Goal: Task Accomplishment & Management: Manage account settings

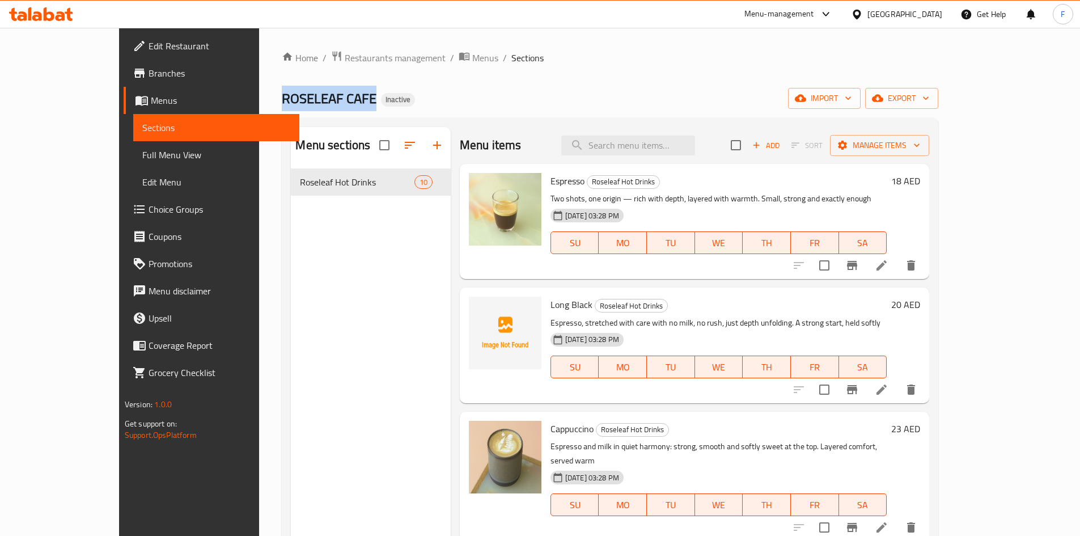
click at [851, 97] on span "import" at bounding box center [824, 98] width 54 height 14
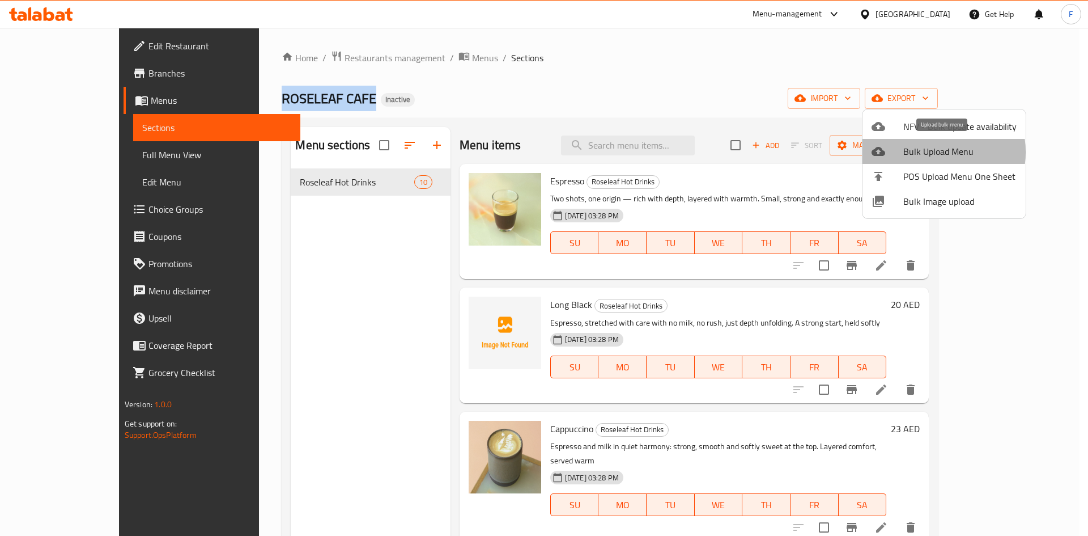
click at [929, 152] on span "Bulk Upload Menu" at bounding box center [959, 152] width 113 height 14
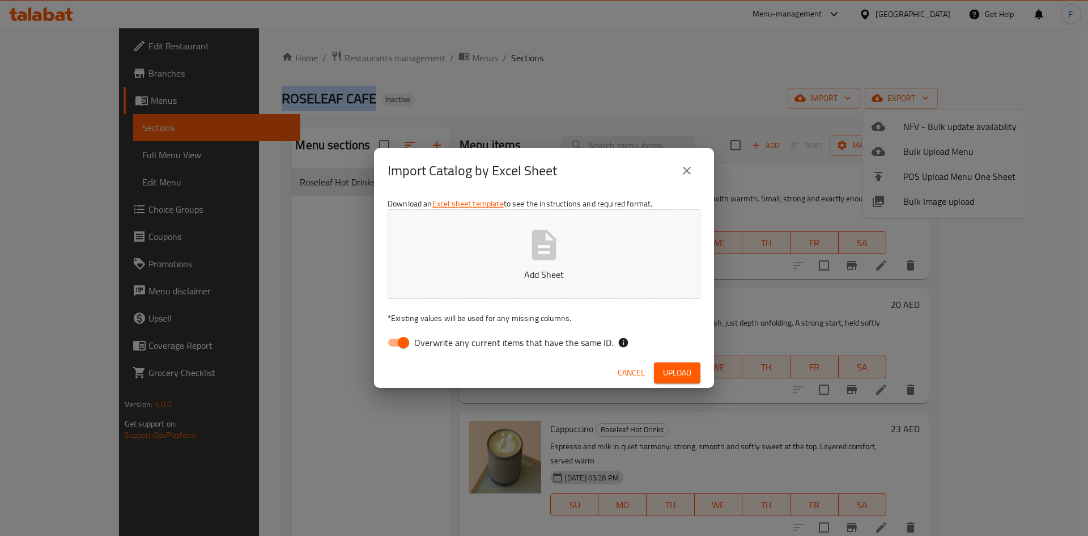
click at [395, 340] on input "Overwrite any current items that have the same ID." at bounding box center [403, 343] width 65 height 22
checkbox input "false"
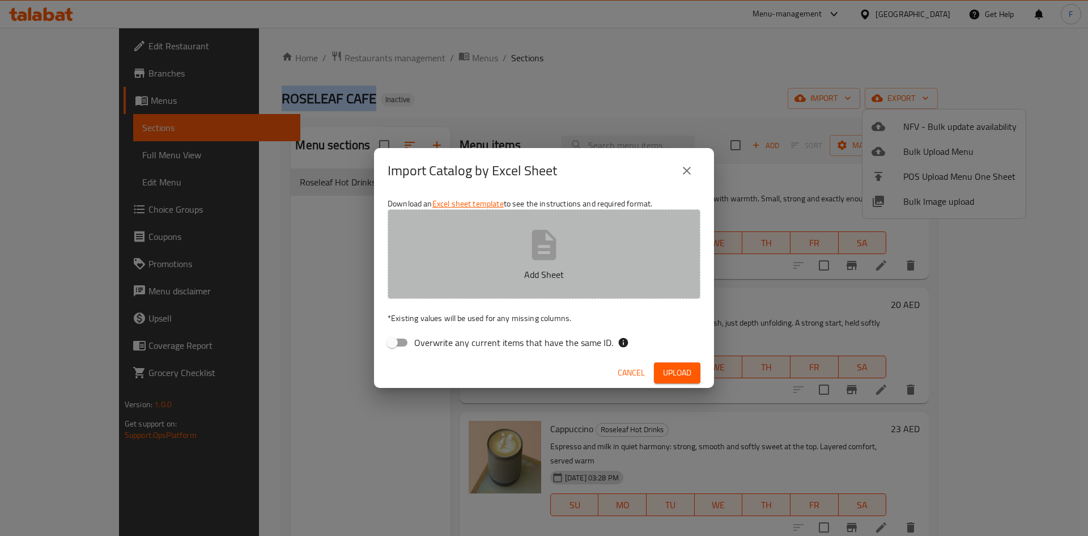
click at [557, 248] on icon "button" at bounding box center [544, 245] width 36 height 36
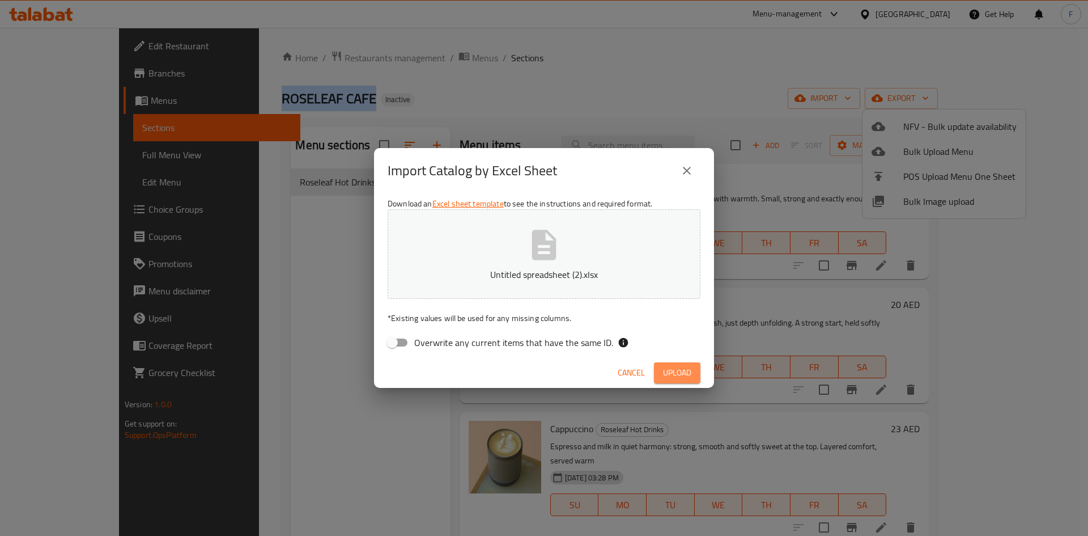
click at [677, 368] on span "Upload" at bounding box center [677, 373] width 28 height 14
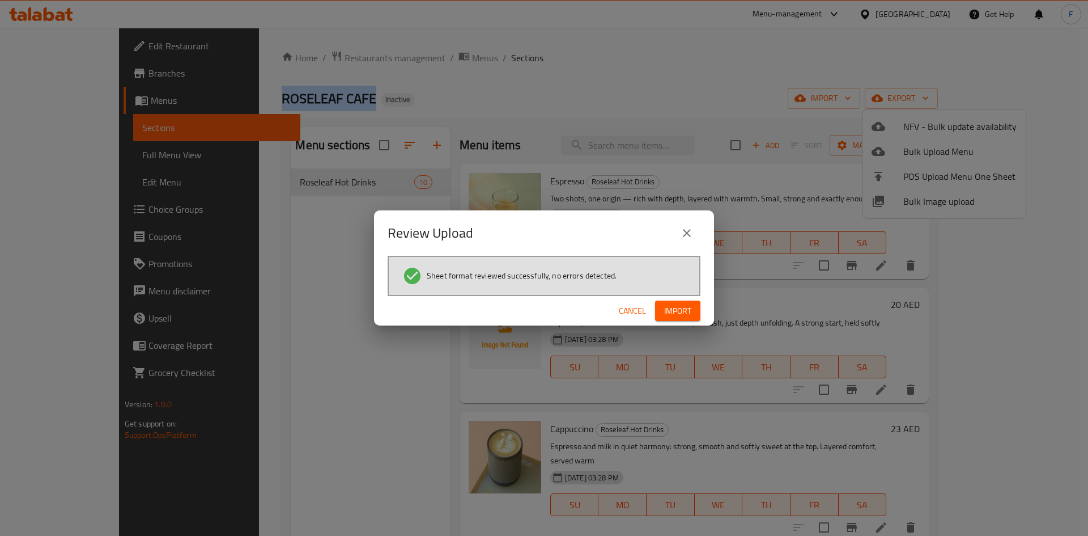
click at [682, 316] on span "Import" at bounding box center [677, 311] width 27 height 14
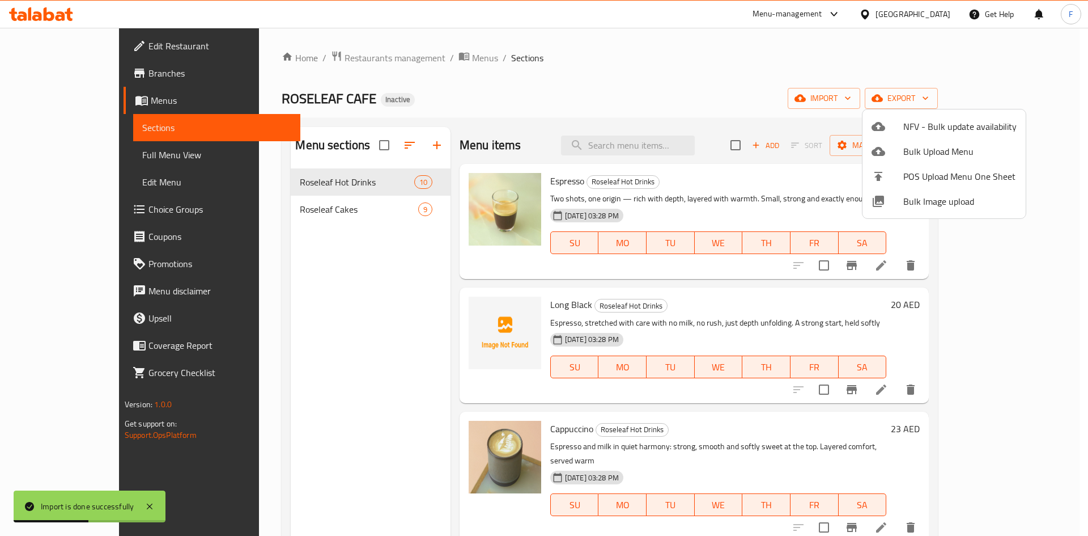
click at [308, 210] on div at bounding box center [544, 268] width 1088 height 536
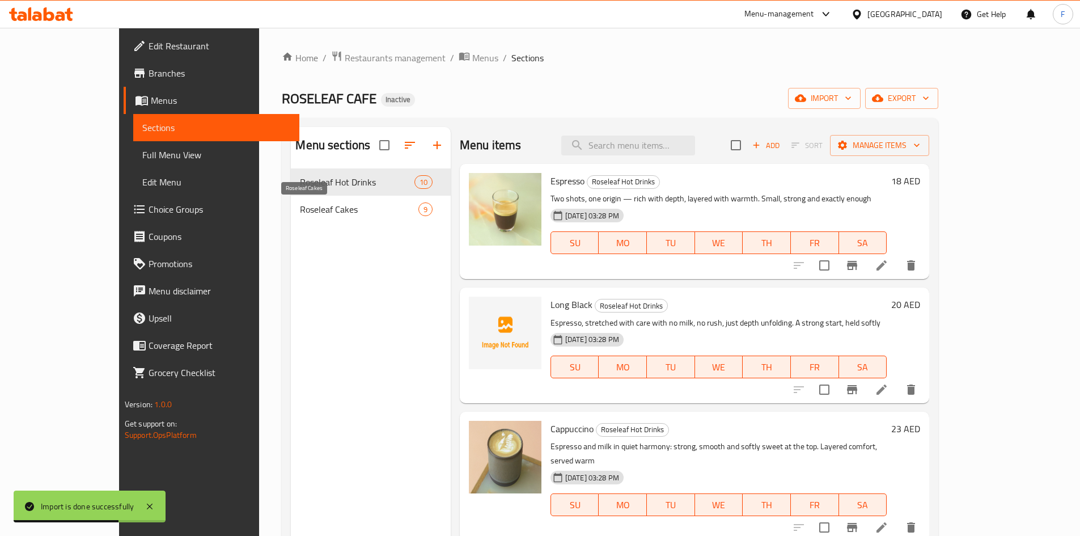
click at [308, 210] on span "Roseleaf Cakes" at bounding box center [359, 209] width 118 height 14
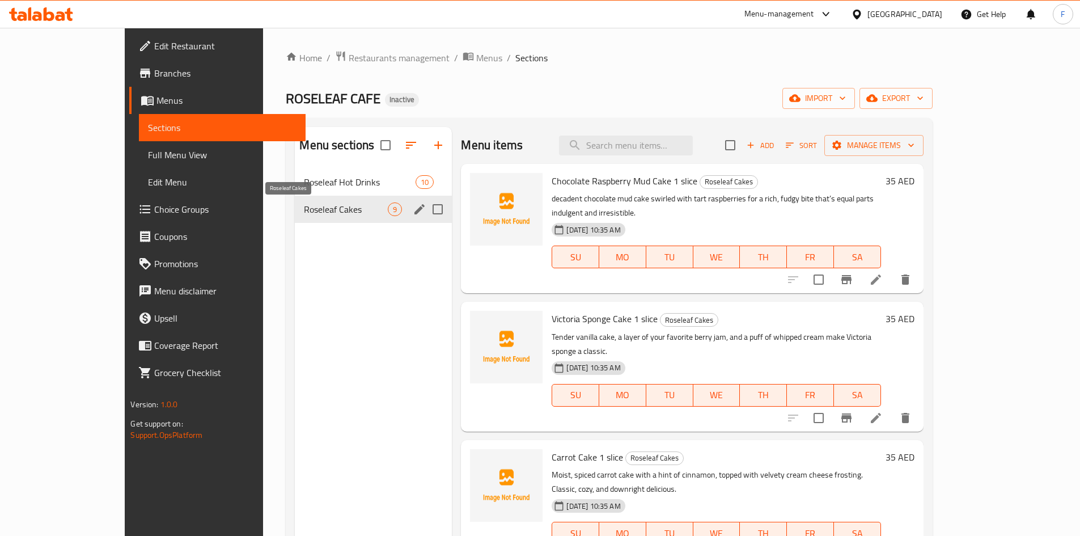
click at [325, 214] on span "Roseleaf Cakes" at bounding box center [346, 209] width 84 height 14
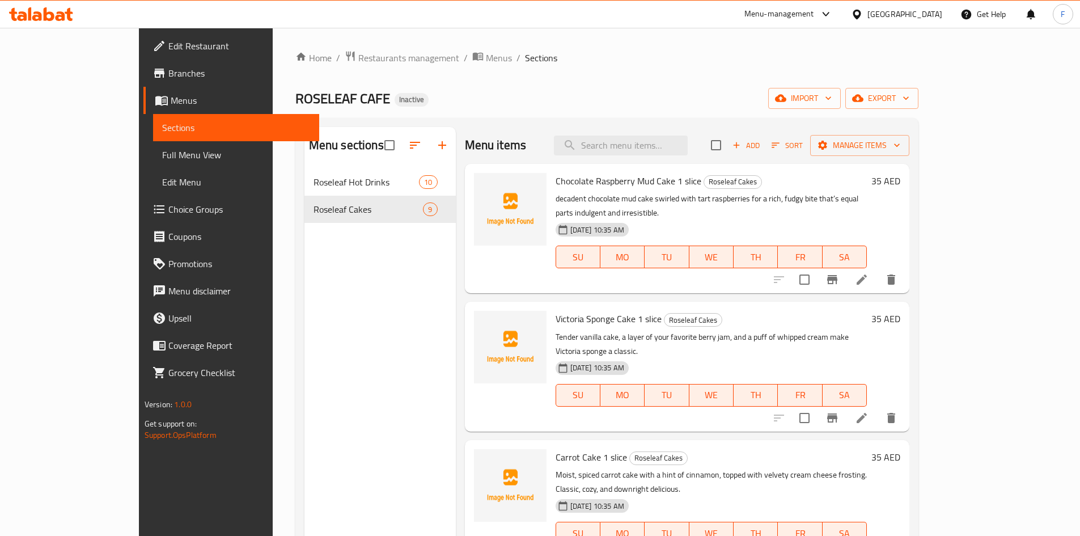
click at [606, 177] on span "Chocolate Raspberry Mud Cake 1 slice" at bounding box center [628, 180] width 146 height 17
click at [555, 310] on span "Victoria Sponge Cake 1 slice" at bounding box center [608, 318] width 106 height 17
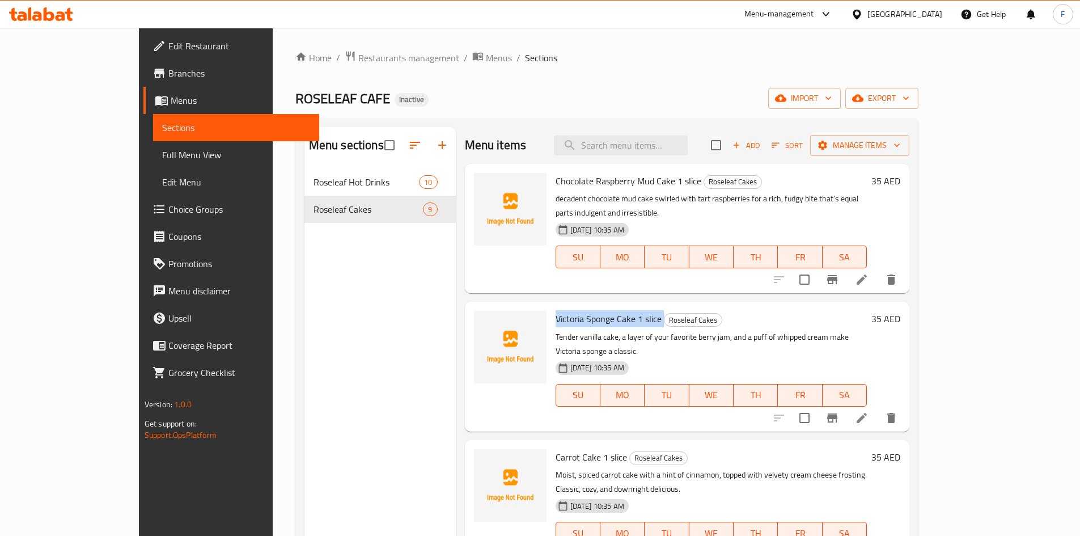
click at [555, 310] on span "Victoria Sponge Cake 1 slice" at bounding box center [608, 318] width 106 height 17
click at [555, 448] on span "Carrot Cake 1 slice" at bounding box center [590, 456] width 71 height 17
click at [332, 288] on div "Menu sections Roseleaf Hot Drinks 10 Roseleaf Cakes 9" at bounding box center [379, 395] width 151 height 536
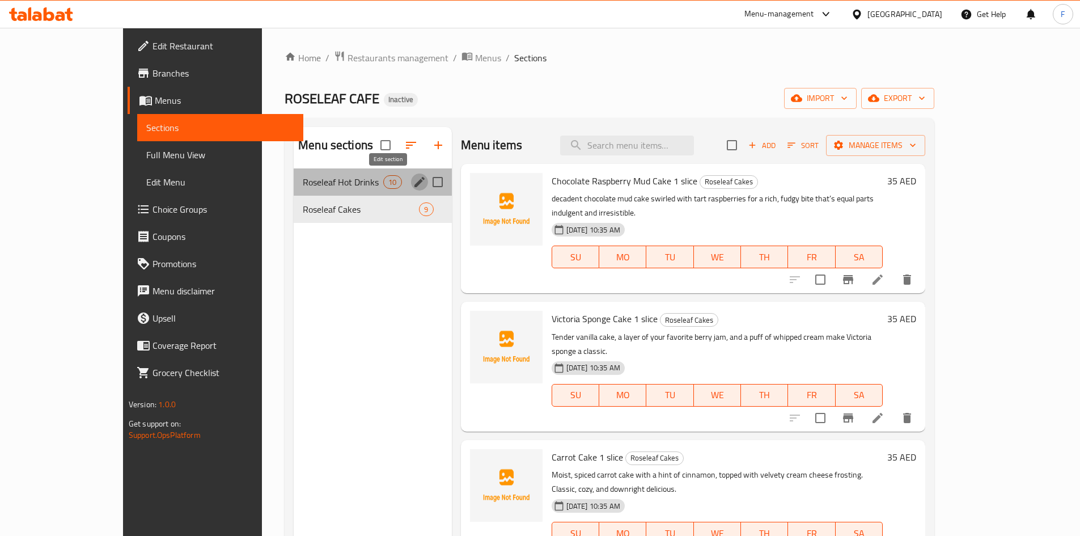
click at [414, 183] on icon "edit" at bounding box center [419, 182] width 10 height 10
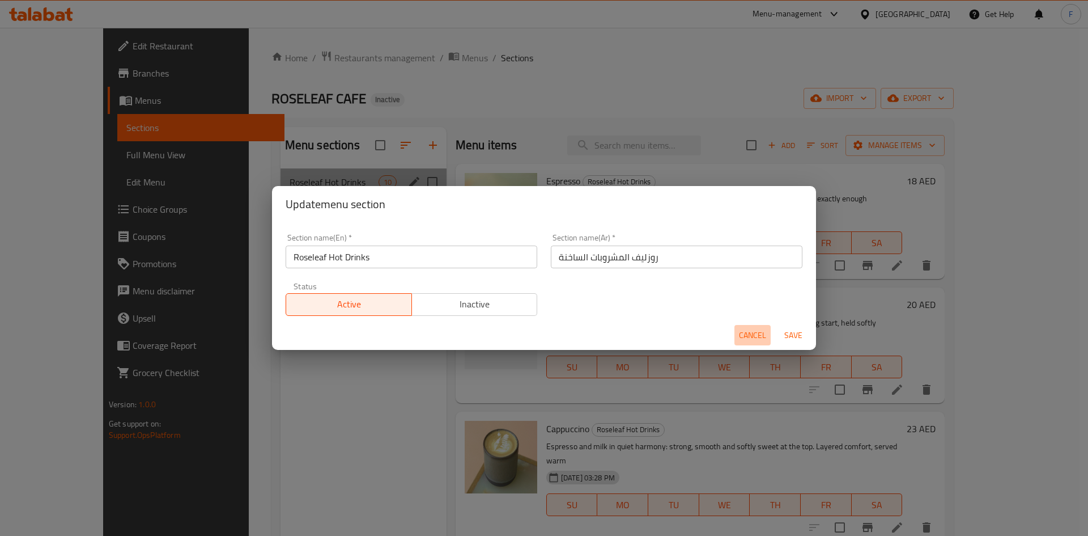
click at [754, 337] on span "Cancel" at bounding box center [752, 335] width 27 height 14
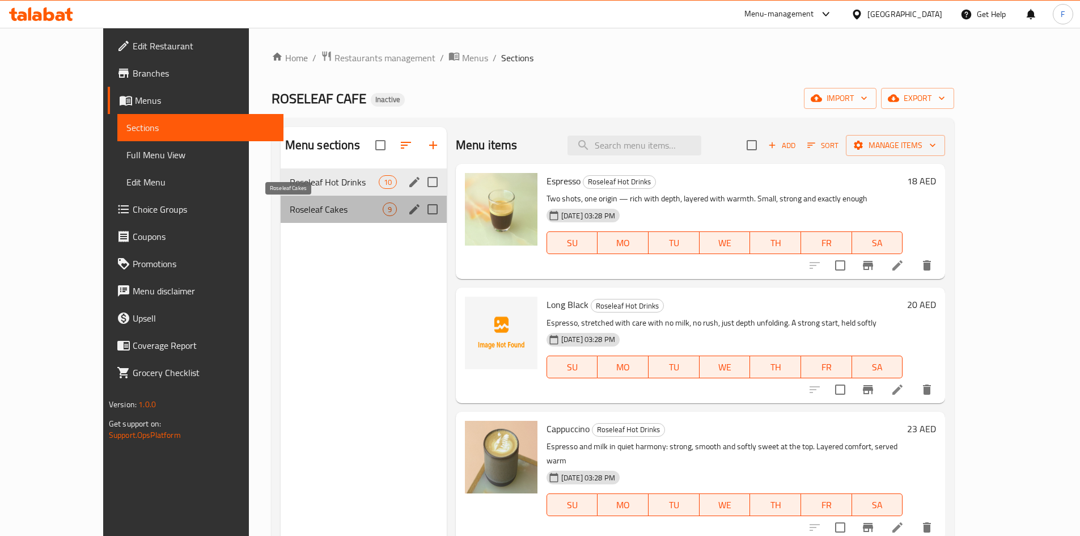
click at [296, 213] on span "Roseleaf Cakes" at bounding box center [336, 209] width 93 height 14
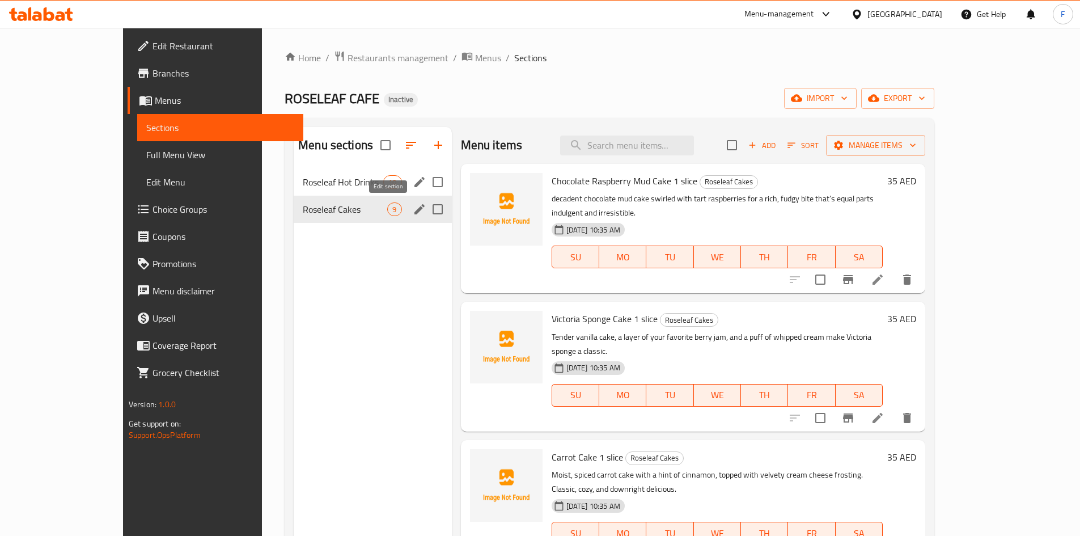
click at [413, 207] on icon "edit" at bounding box center [420, 209] width 14 height 14
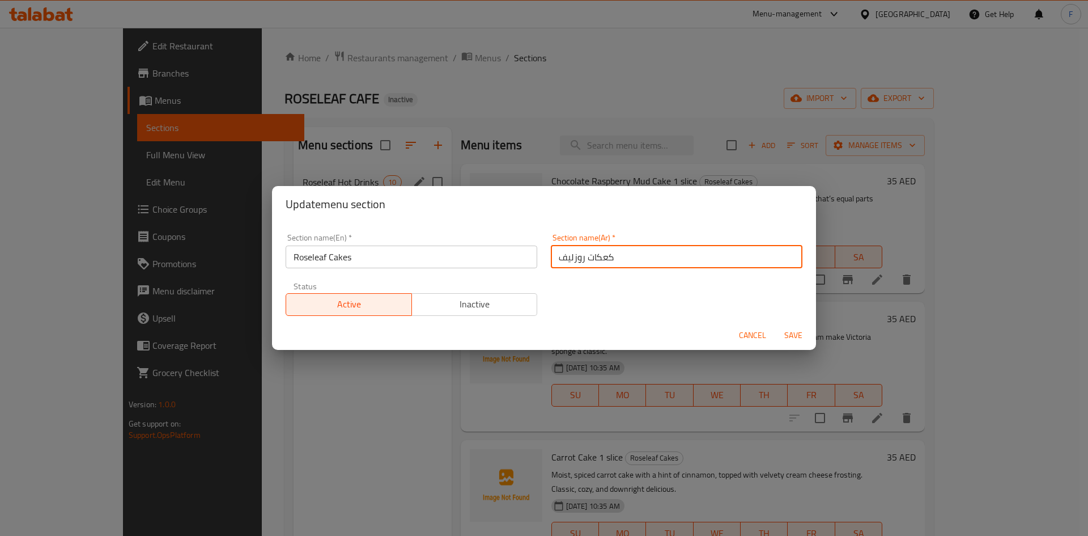
click at [600, 253] on input "كعكات روزلیف" at bounding box center [677, 256] width 252 height 23
type input "روزلیف"
click at [601, 267] on input "روزلیف" at bounding box center [677, 256] width 252 height 23
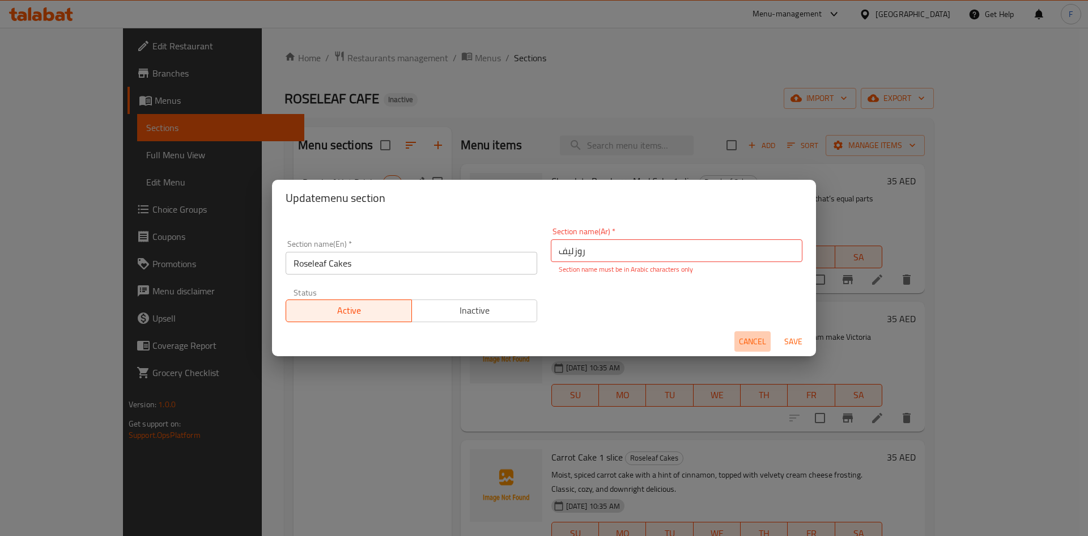
click at [757, 333] on button "Cancel" at bounding box center [752, 341] width 36 height 21
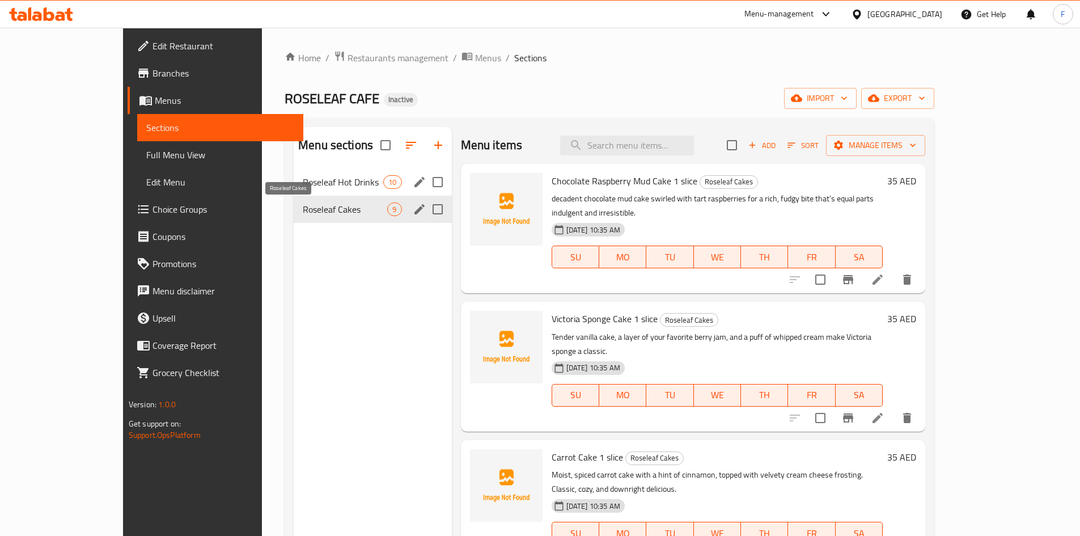
click at [338, 207] on span "Roseleaf Cakes" at bounding box center [345, 209] width 84 height 14
click at [335, 174] on div "Roseleaf Hot Drinks 10" at bounding box center [373, 181] width 158 height 27
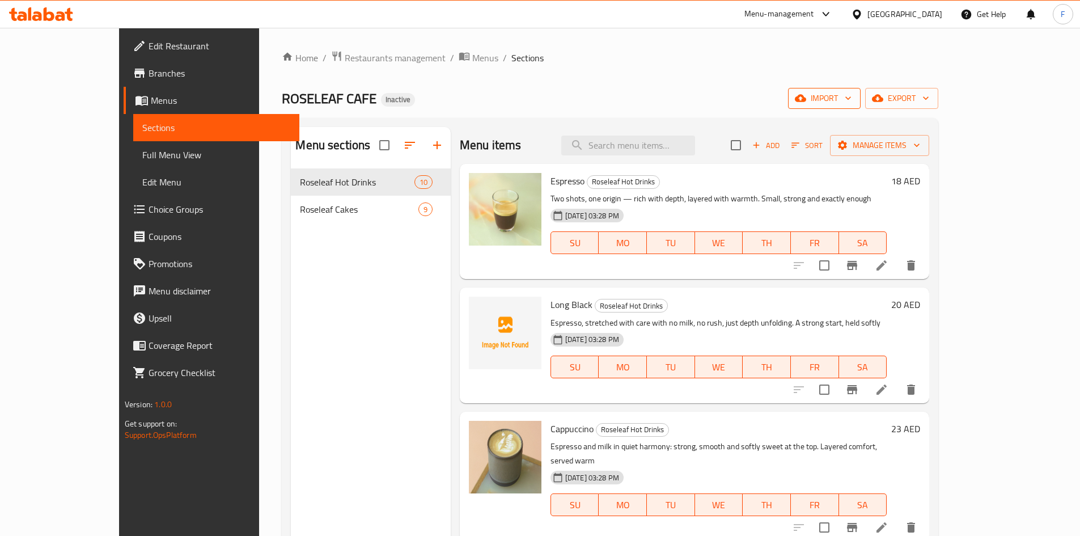
click at [851, 96] on span "import" at bounding box center [824, 98] width 54 height 14
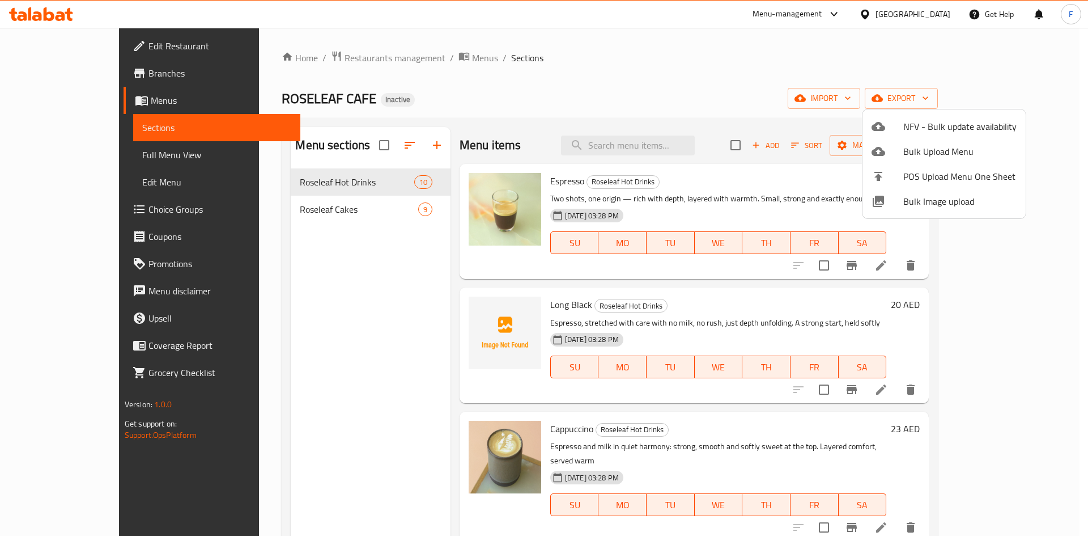
click at [927, 201] on span "Bulk Image upload" at bounding box center [959, 201] width 113 height 14
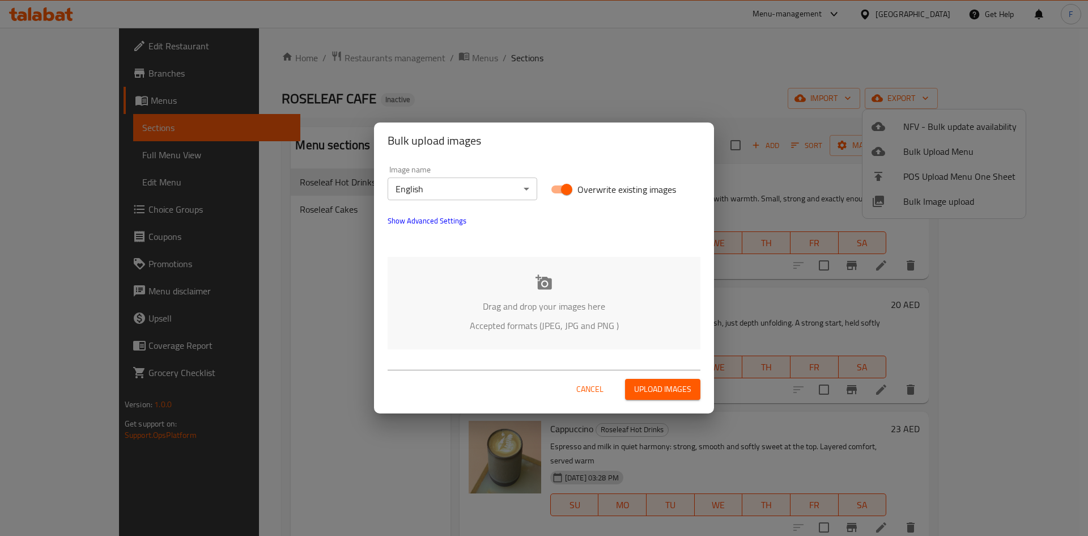
click at [550, 282] on icon at bounding box center [544, 281] width 16 height 15
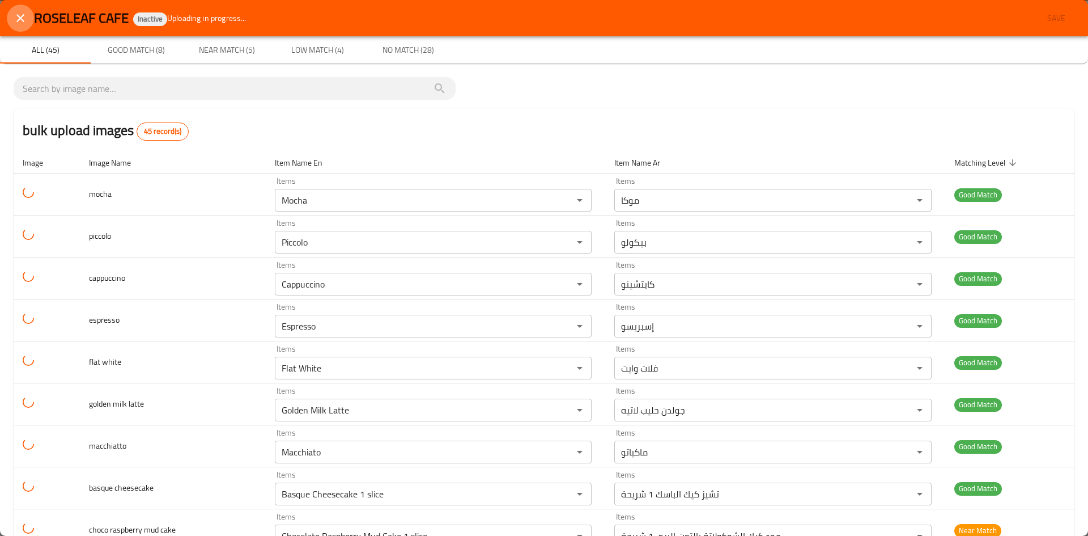
click at [25, 22] on icon "close" at bounding box center [21, 18] width 14 height 14
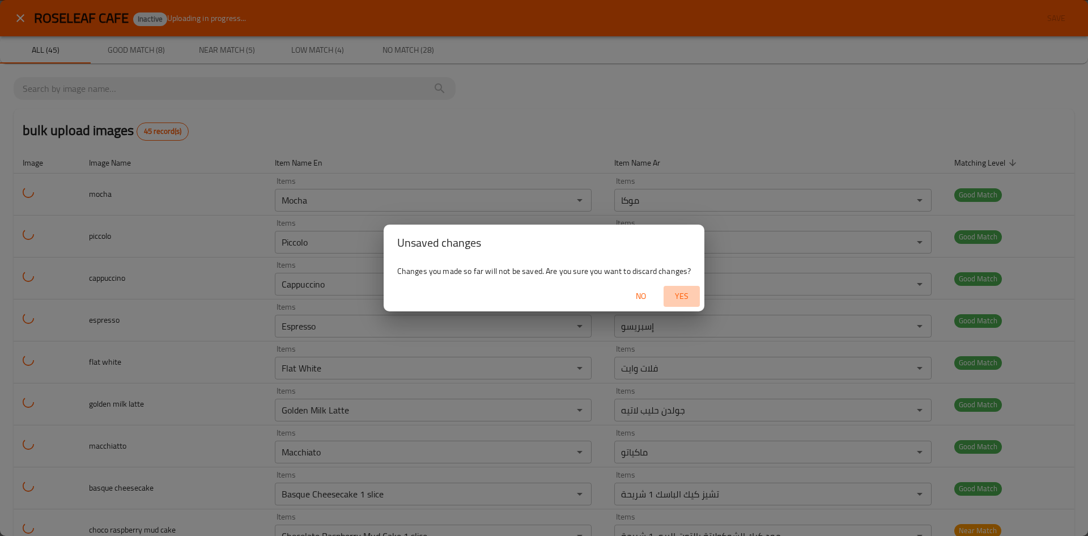
click at [674, 302] on span "Yes" at bounding box center [681, 296] width 27 height 14
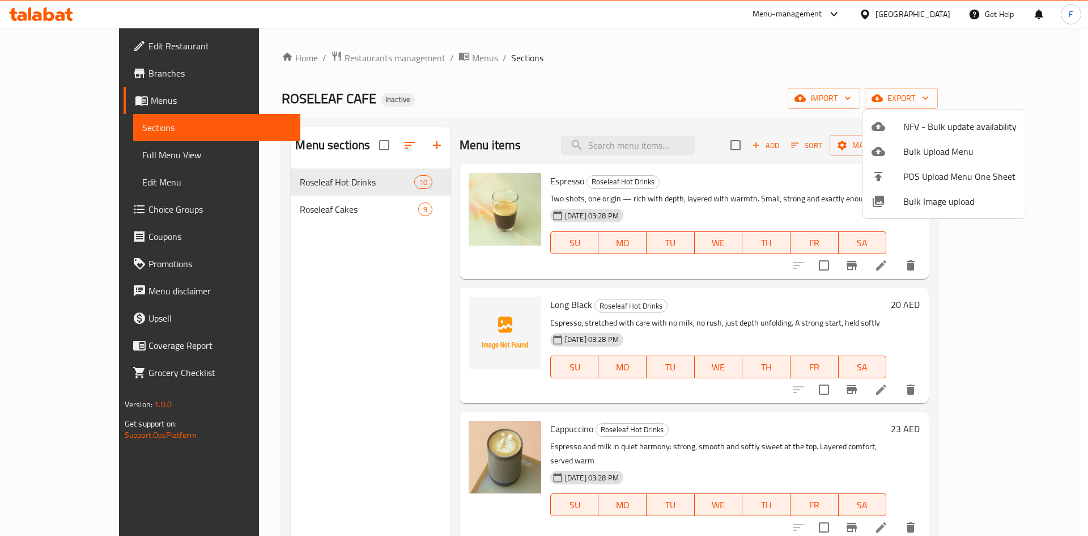
click at [305, 207] on div at bounding box center [544, 268] width 1088 height 536
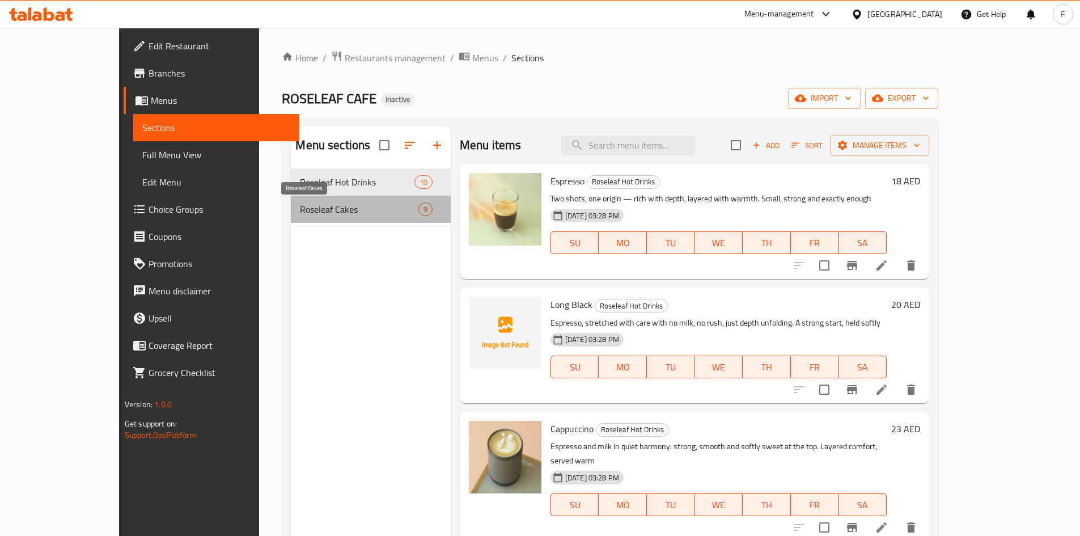
click at [305, 211] on span "Roseleaf Cakes" at bounding box center [359, 209] width 118 height 14
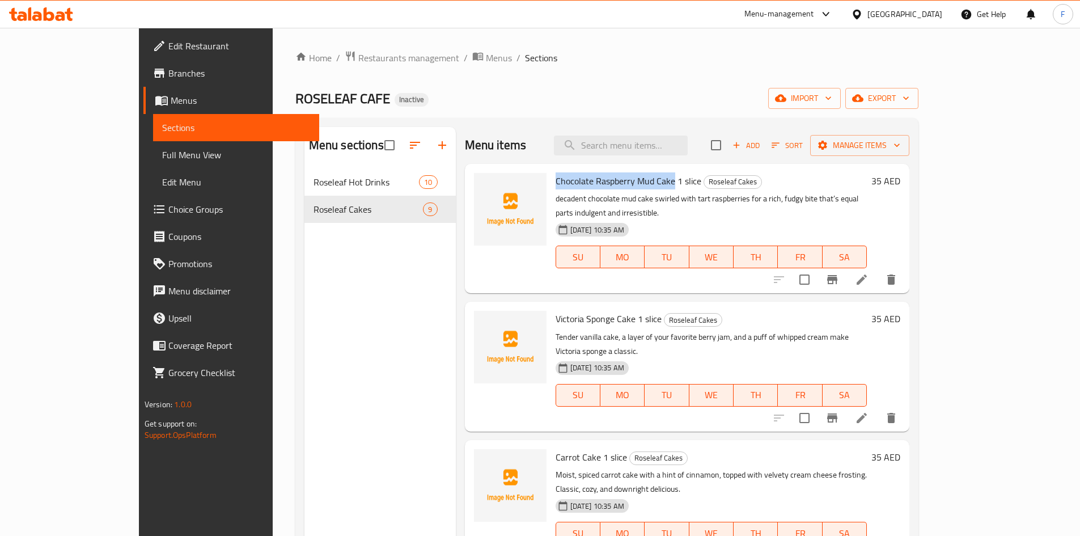
drag, startPoint x: 519, startPoint y: 179, endPoint x: 639, endPoint y: 187, distance: 121.0
click at [639, 187] on div "Chocolate Raspberry Mud Cake 1 slice Roseleaf Cakes decadent chocolate mud cake…" at bounding box center [711, 228] width 321 height 120
copy span "Chocolate Raspberry Mud Cake"
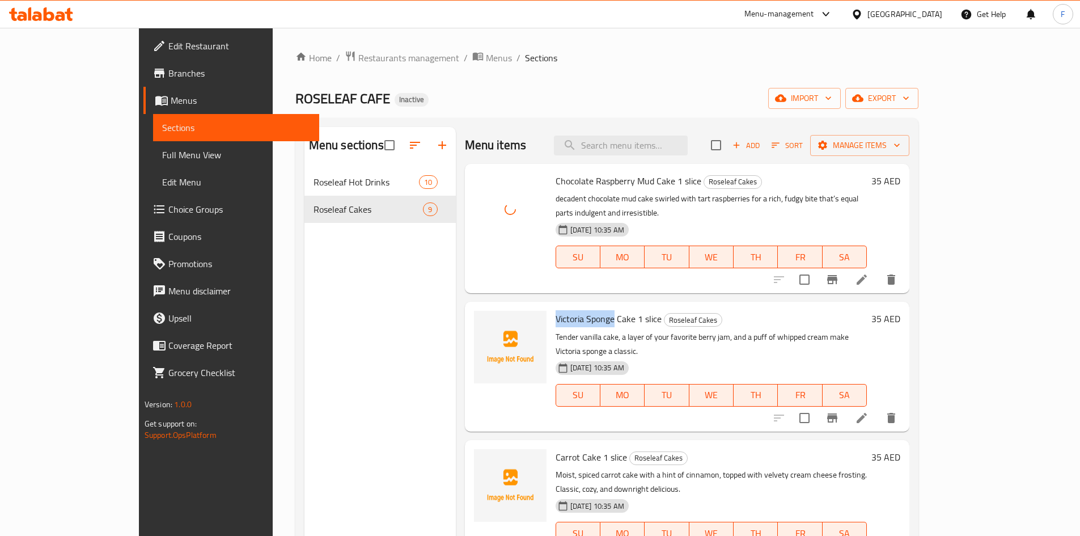
drag, startPoint x: 521, startPoint y: 303, endPoint x: 579, endPoint y: 306, distance: 57.9
click at [579, 310] on span "Victoria Sponge Cake 1 slice" at bounding box center [608, 318] width 106 height 17
copy span "Victoria Sponge"
click at [562, 310] on span "Victoria Sponge Cake 1 slice" at bounding box center [608, 318] width 106 height 17
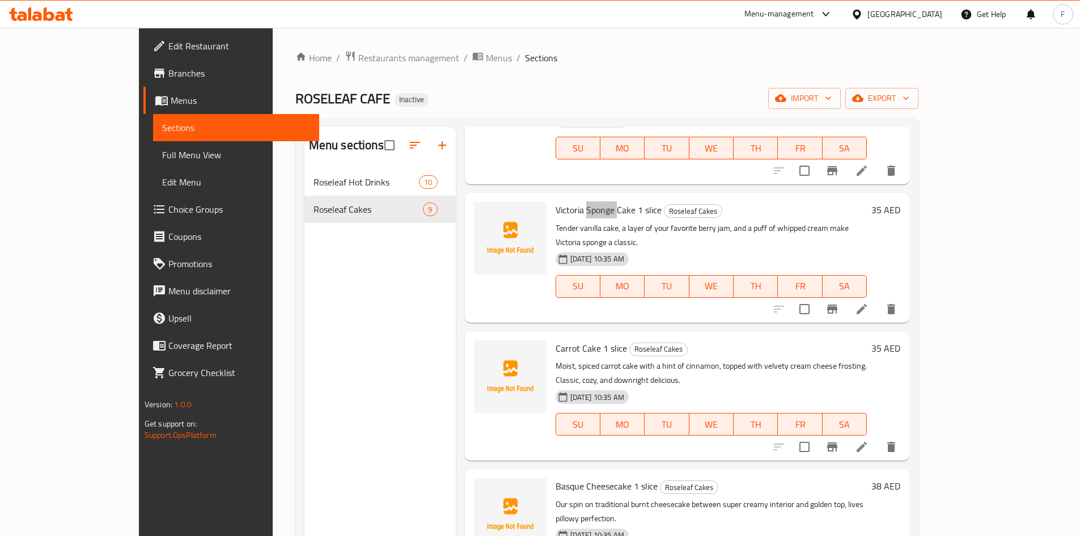
scroll to position [113, 0]
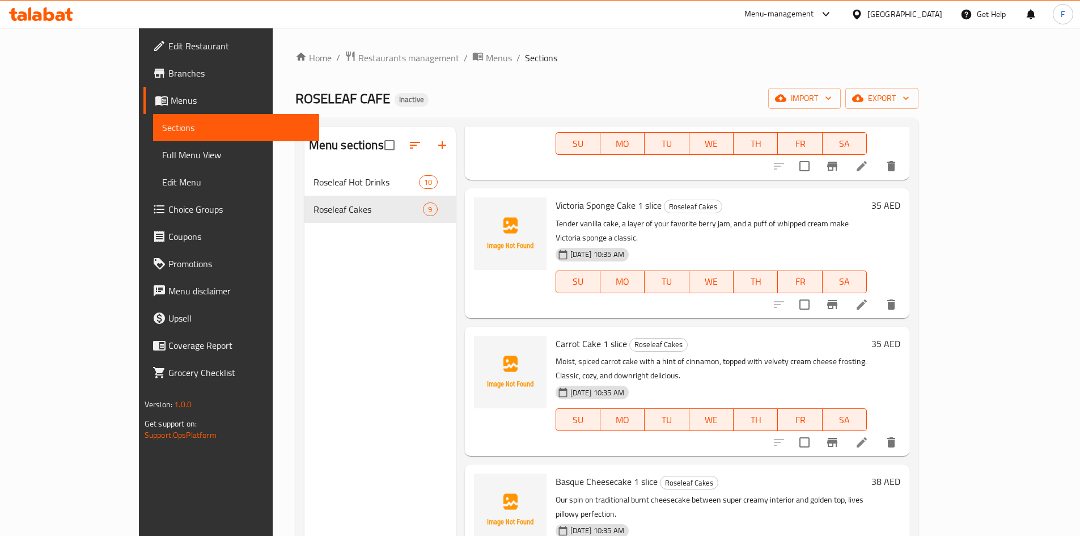
click at [555, 335] on span "Carrot Cake 1 slice" at bounding box center [590, 343] width 71 height 17
copy span "Carrot"
drag, startPoint x: 523, startPoint y: 432, endPoint x: 594, endPoint y: 440, distance: 71.8
click at [594, 473] on span "Basque Cheesecake 1 slice" at bounding box center [606, 481] width 102 height 17
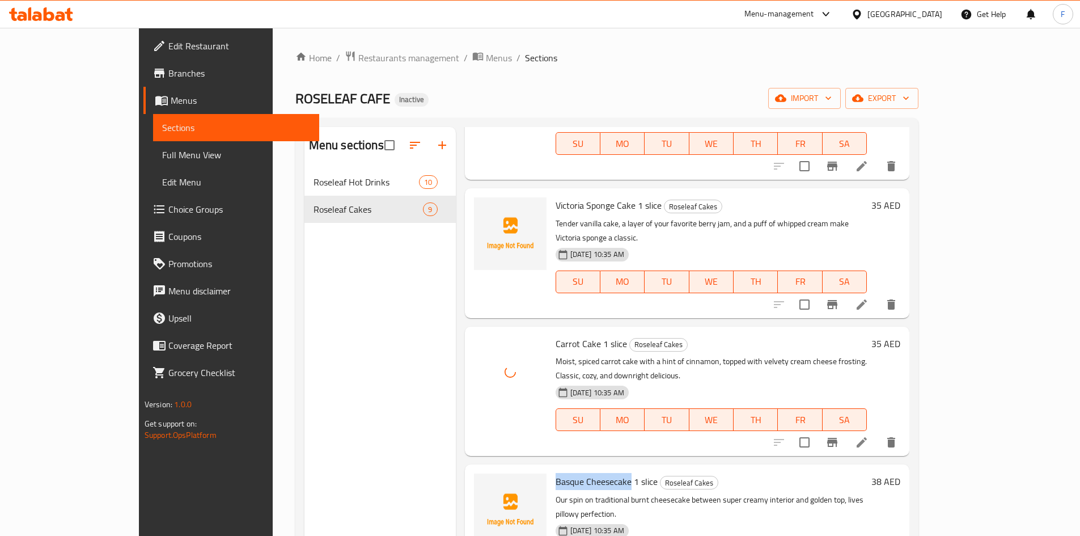
copy span "Basque Cheesecake"
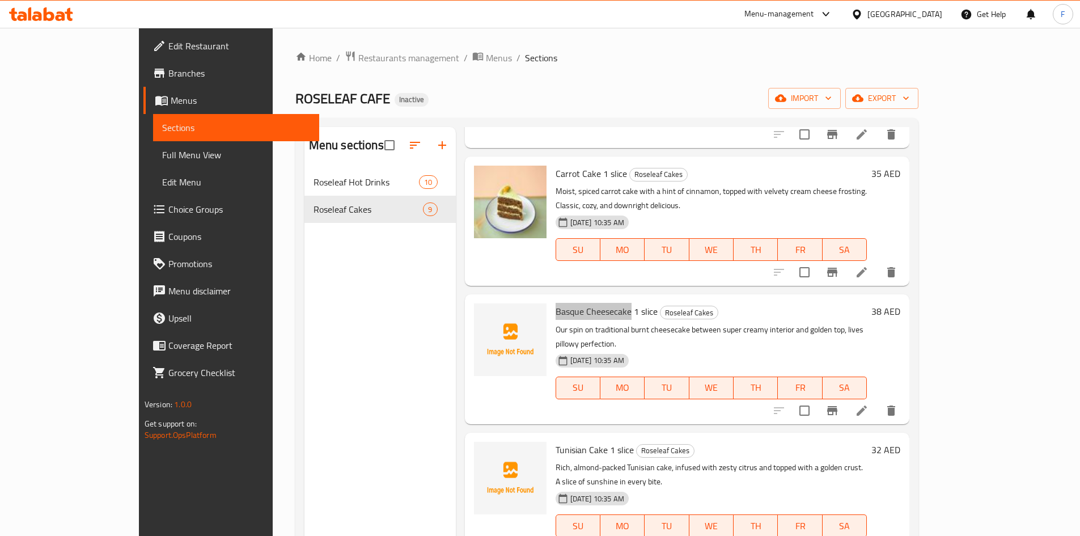
scroll to position [340, 0]
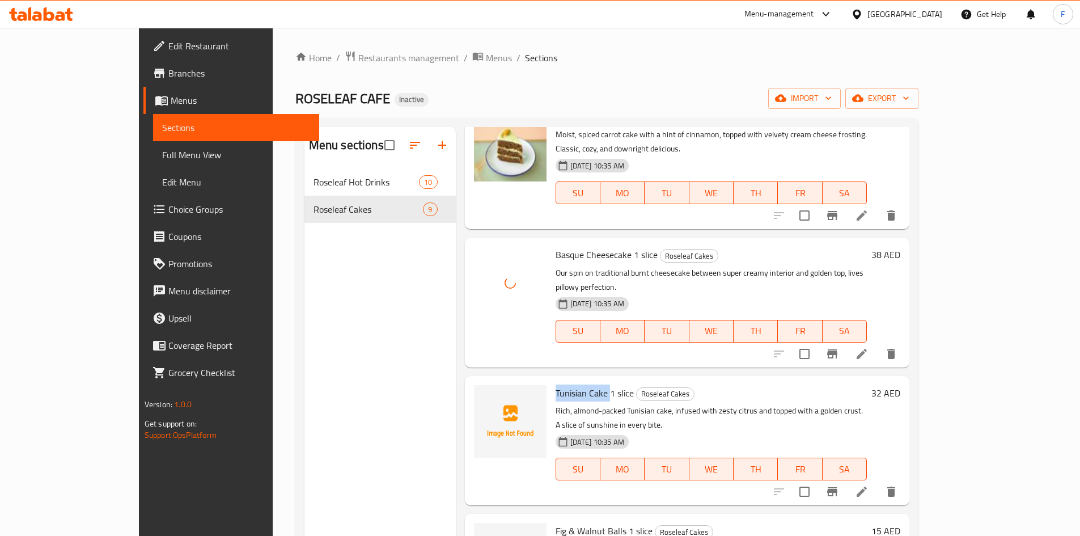
drag, startPoint x: 522, startPoint y: 339, endPoint x: 576, endPoint y: 334, distance: 54.6
click at [576, 384] on span "Tunisian Cake 1 slice" at bounding box center [594, 392] width 78 height 17
copy span "Tunisian Cake"
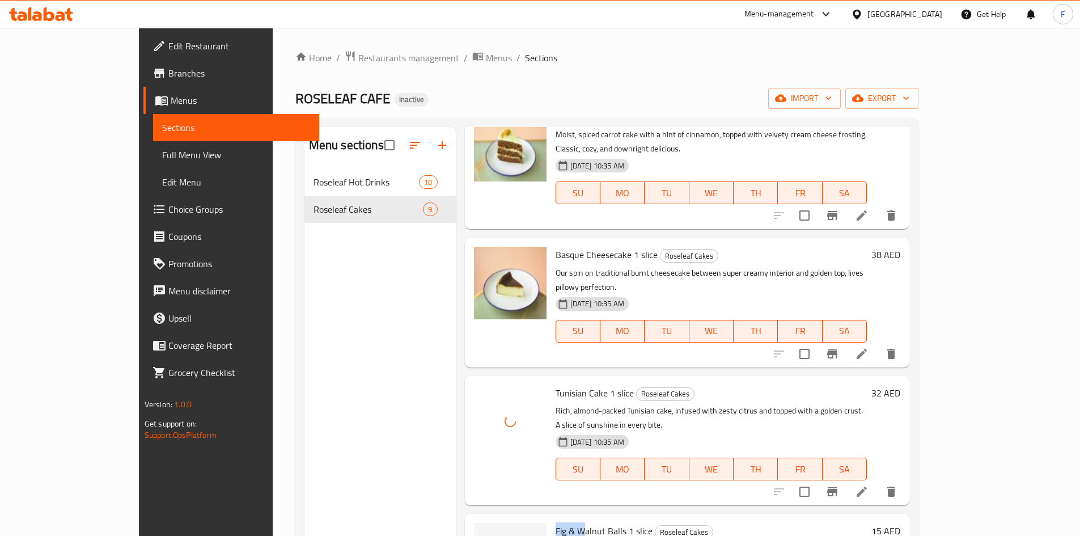
drag, startPoint x: 519, startPoint y: 454, endPoint x: 547, endPoint y: 456, distance: 27.8
click at [562, 522] on span "Fig & Walnut Balls 1 slice" at bounding box center [603, 530] width 97 height 17
click at [555, 522] on span "Fig & Walnut Balls 1 slice" at bounding box center [603, 530] width 97 height 17
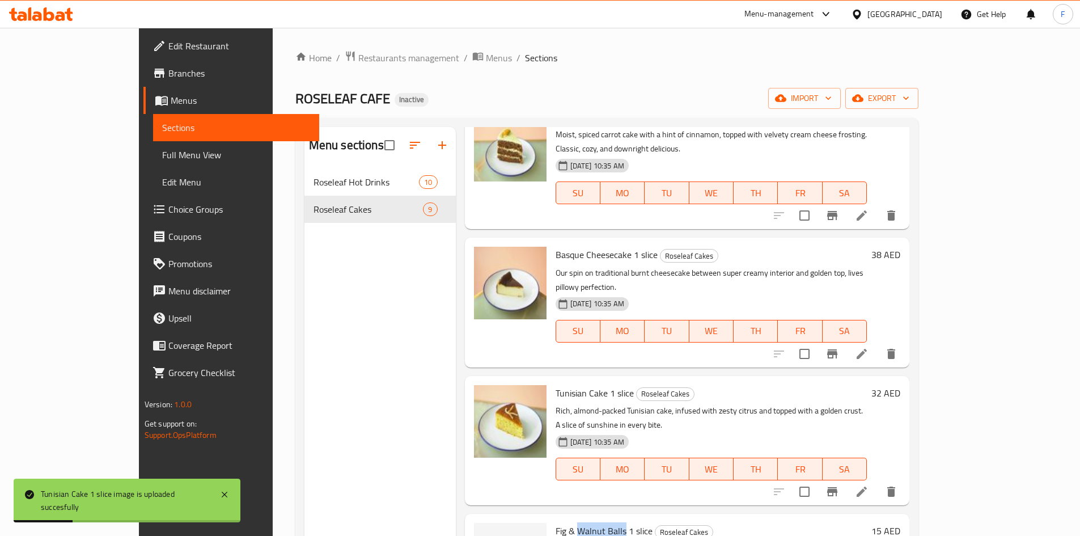
drag, startPoint x: 541, startPoint y: 460, endPoint x: 591, endPoint y: 460, distance: 49.3
click at [591, 522] on span "Fig & Walnut Balls 1 slice" at bounding box center [603, 530] width 97 height 17
copy span "Walnut Balls"
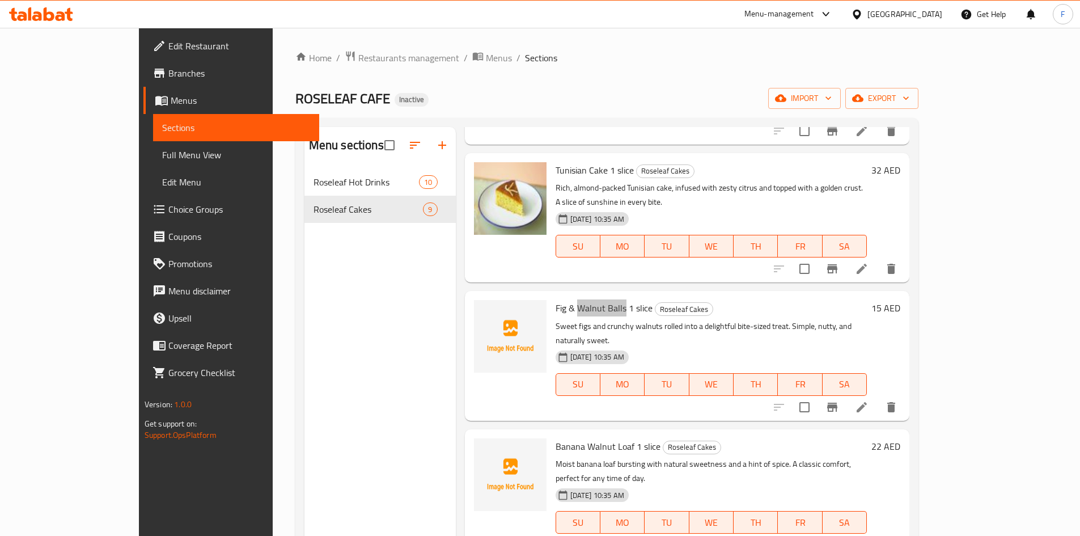
scroll to position [567, 0]
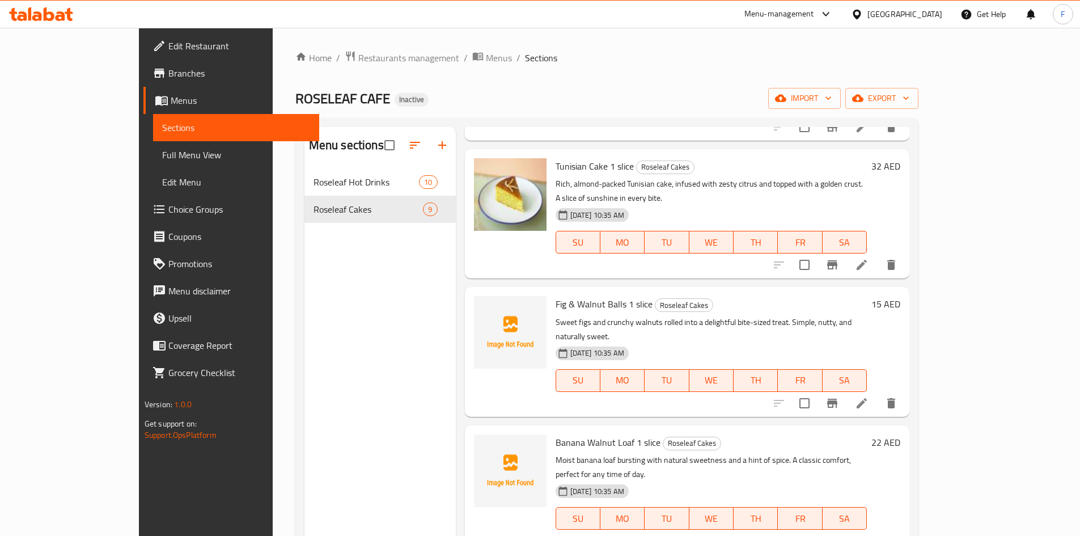
click at [594, 434] on span "Banana Walnut Loaf 1 slice" at bounding box center [607, 442] width 105 height 17
click at [593, 434] on span "Banana Walnut Loaf 1 slice" at bounding box center [607, 442] width 105 height 17
copy span "Loaf"
click at [555, 434] on span "Banana Walnut Loaf 1 slice" at bounding box center [607, 442] width 105 height 17
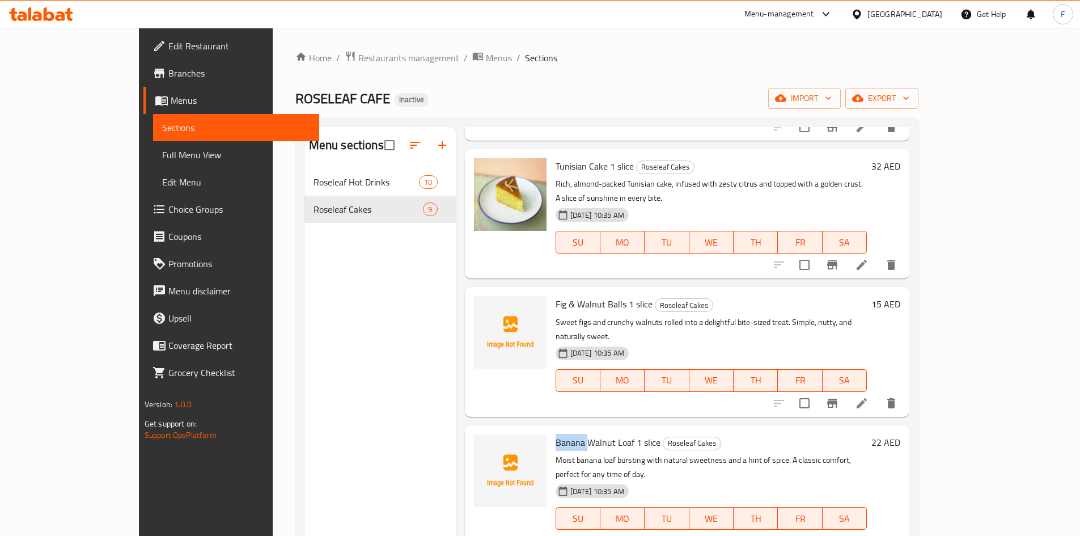
copy span "Banana"
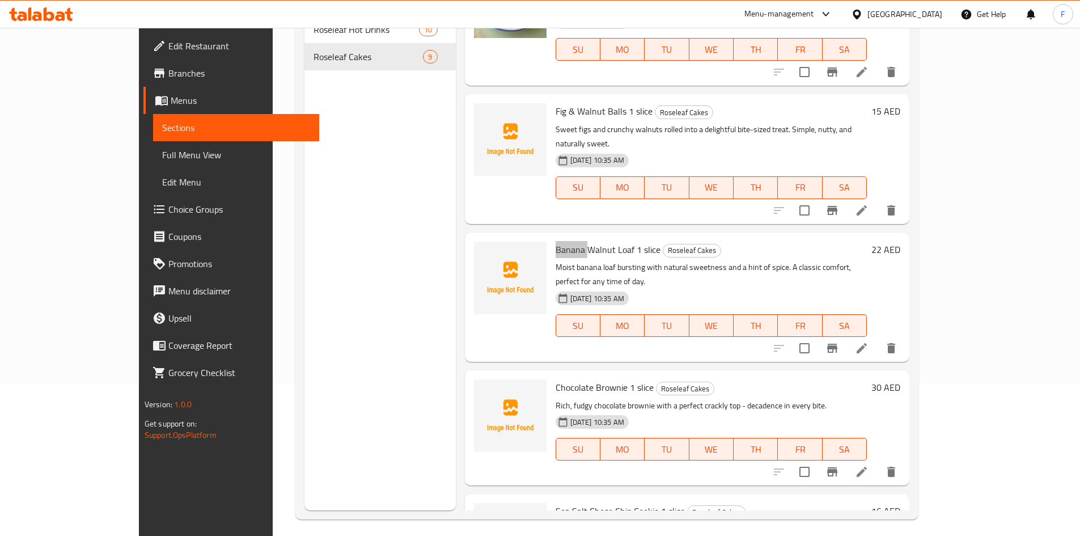
scroll to position [159, 0]
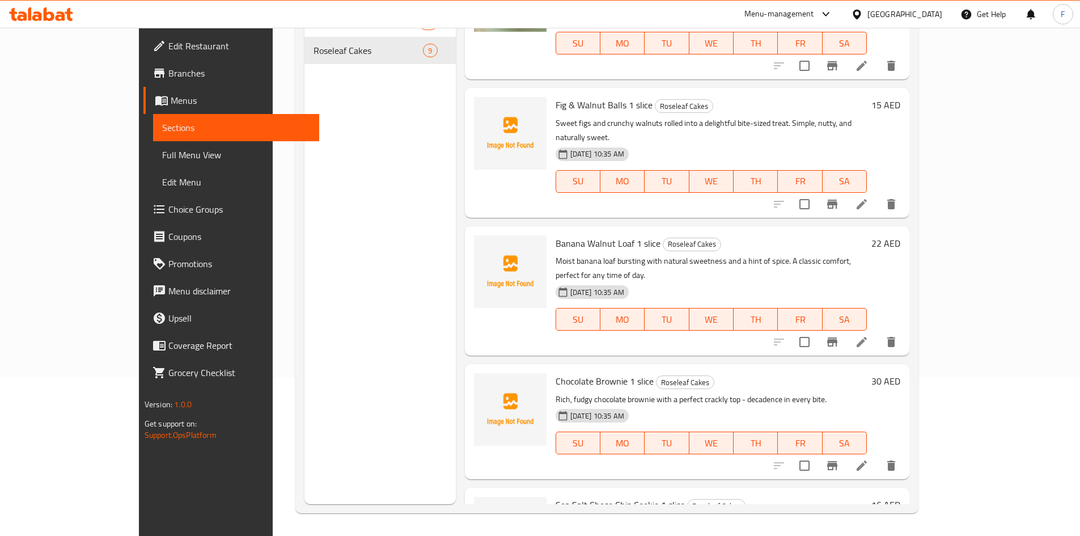
click at [575, 372] on span "Chocolate Brownie 1 slice" at bounding box center [604, 380] width 98 height 17
copy span "Brownie"
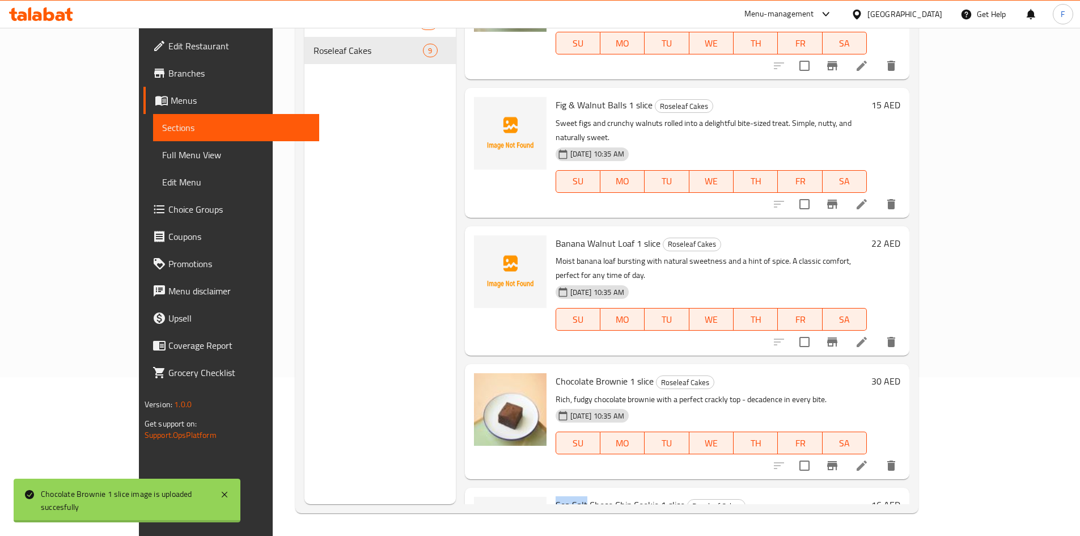
drag, startPoint x: 519, startPoint y: 401, endPoint x: 550, endPoint y: 406, distance: 31.5
copy span "Sea Salt"
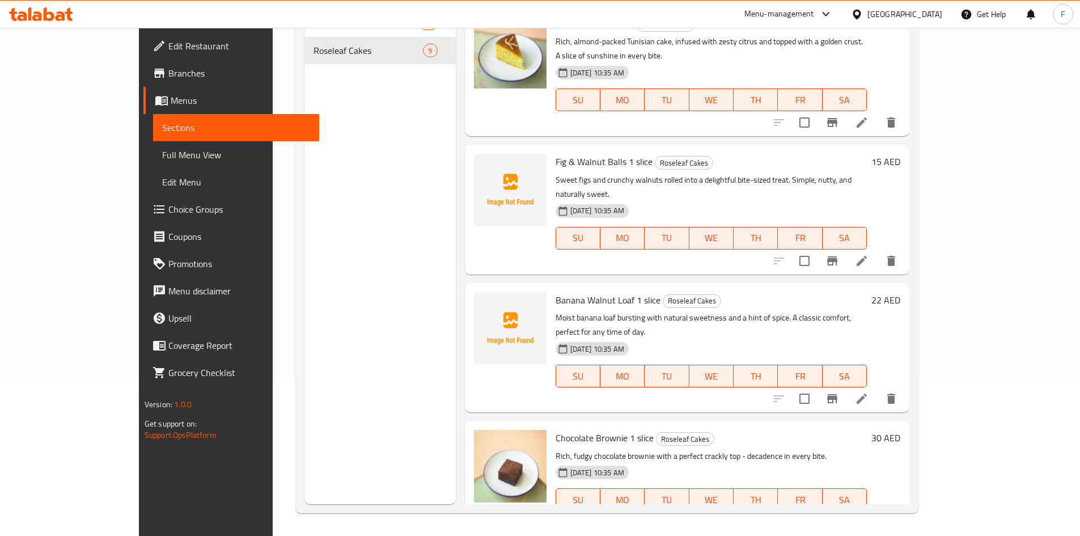
scroll to position [607, 0]
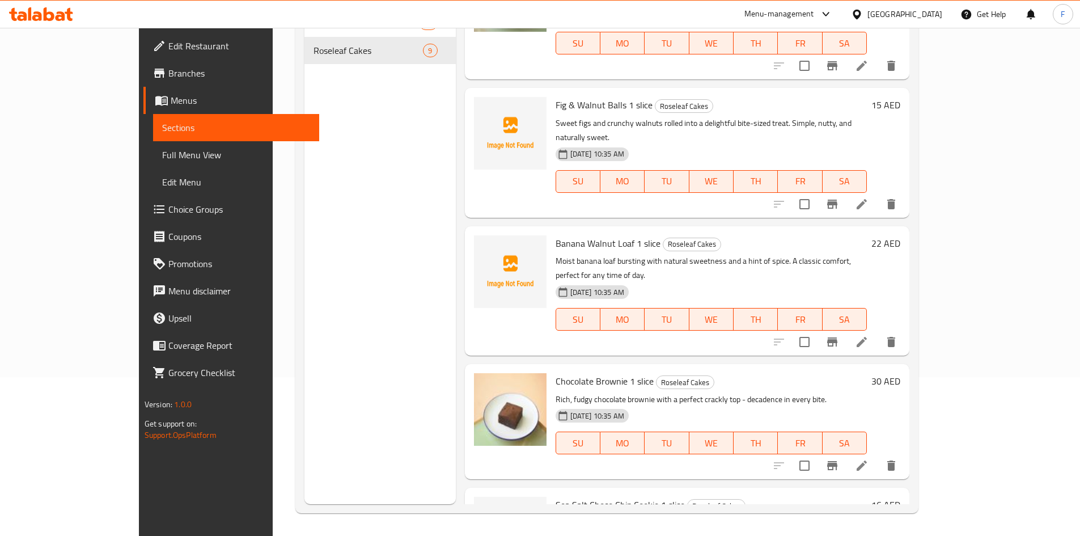
click at [566, 496] on span "Sea Salt Choco Chip Cookie 1 slice" at bounding box center [619, 504] width 129 height 17
click at [572, 372] on span "Chocolate Brownie 1 slice" at bounding box center [604, 380] width 98 height 17
click at [560, 235] on span "Banana Walnut Loaf 1 slice" at bounding box center [607, 243] width 105 height 17
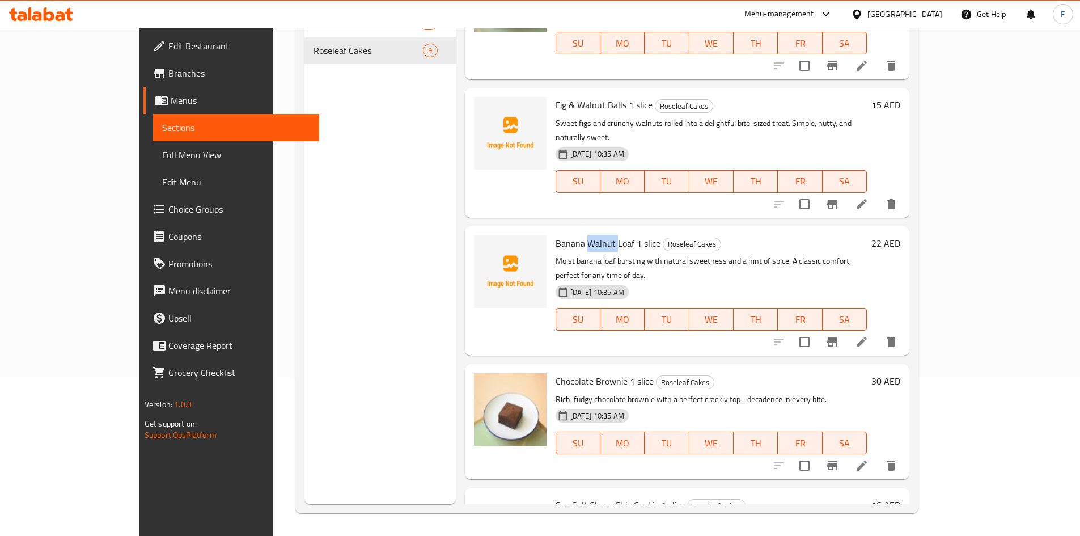
click at [560, 235] on span "Banana Walnut Loaf 1 slice" at bounding box center [607, 243] width 105 height 17
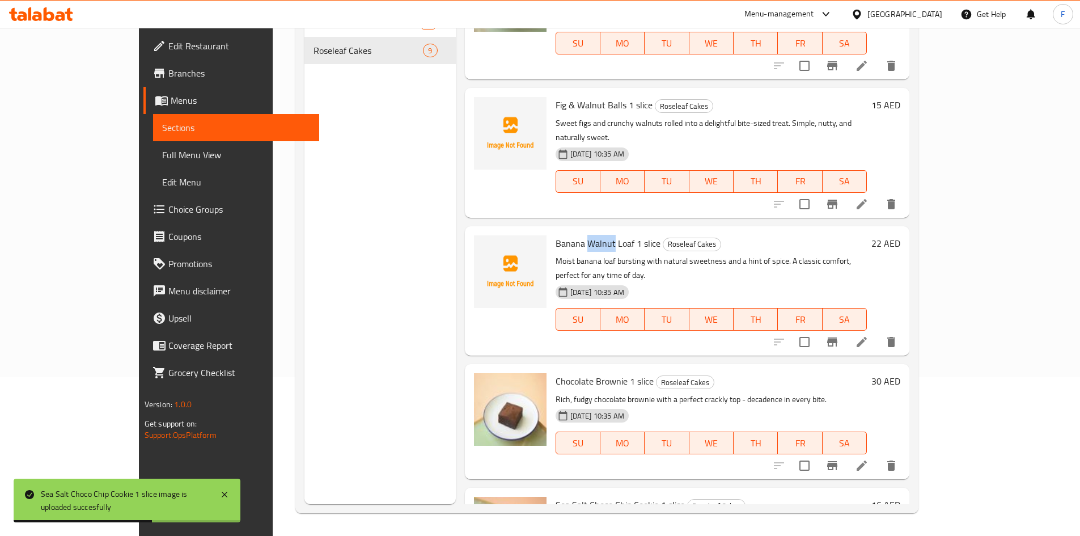
drag, startPoint x: 579, startPoint y: 156, endPoint x: 551, endPoint y: 157, distance: 28.3
click at [555, 235] on span "Banana Walnut Loaf 1 slice" at bounding box center [607, 243] width 105 height 17
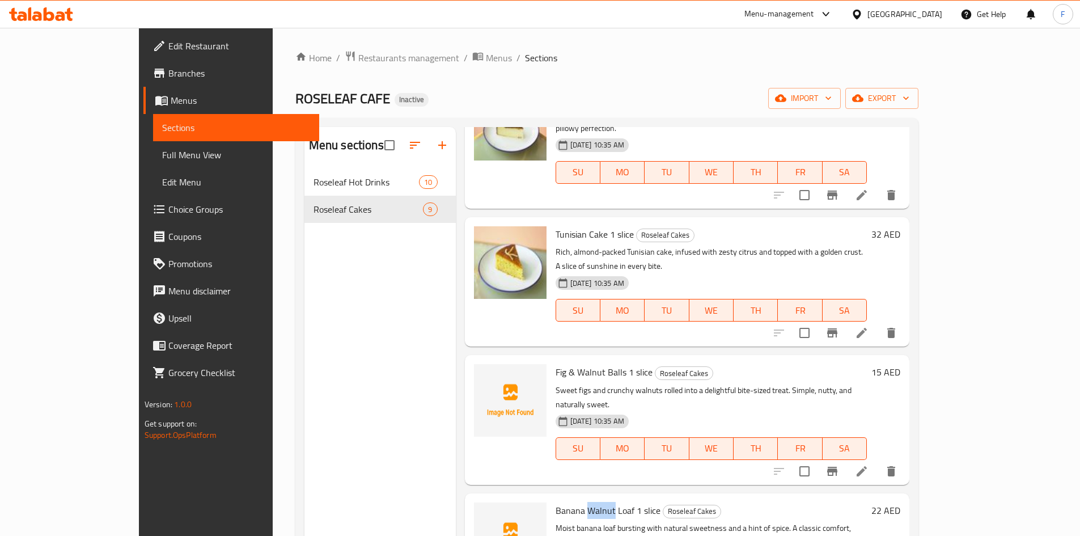
scroll to position [494, 0]
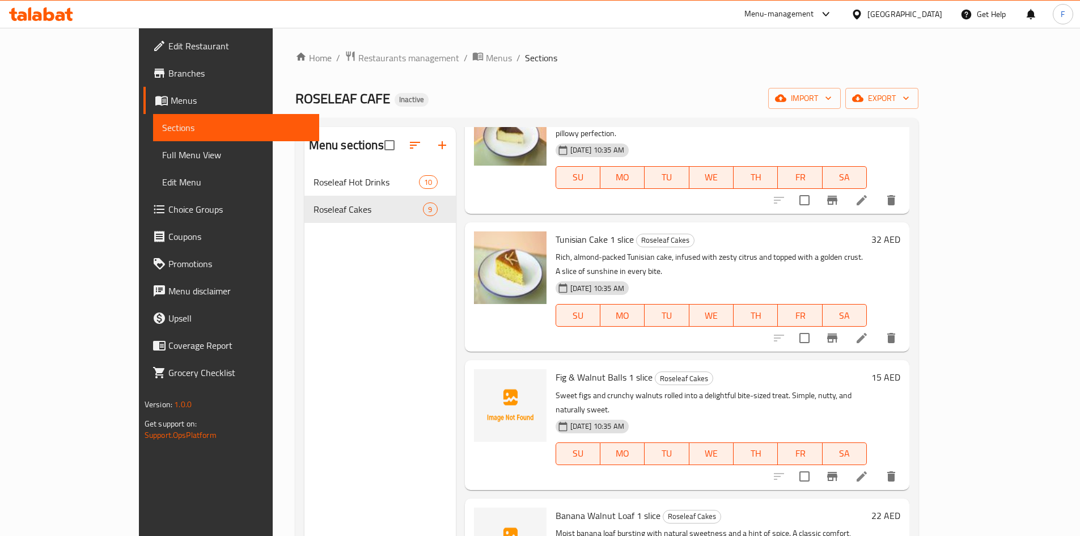
click at [583, 368] on span "Fig & Walnut Balls 1 slice" at bounding box center [603, 376] width 97 height 17
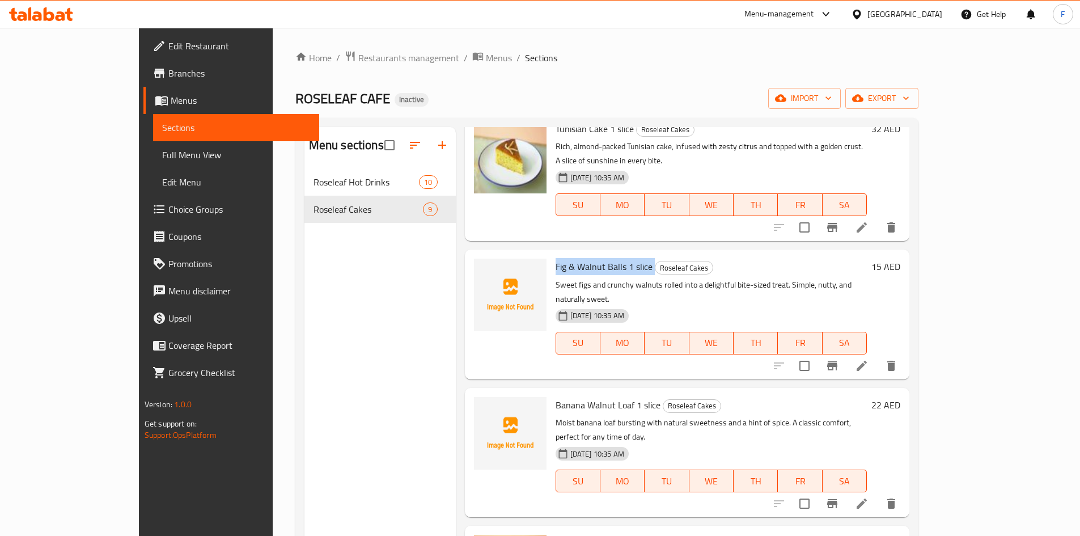
scroll to position [607, 0]
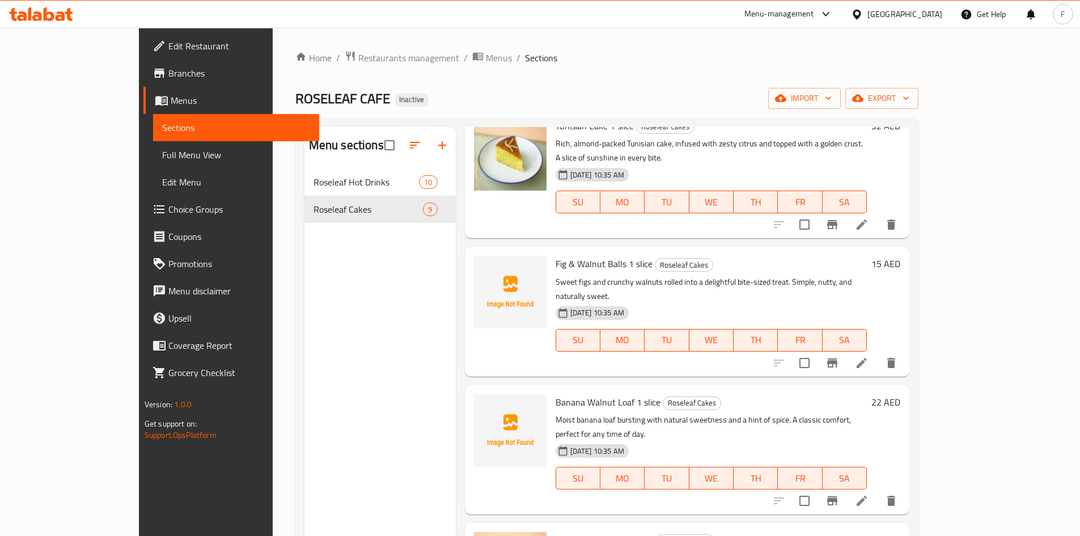
click at [555, 393] on span "Banana Walnut Loaf 1 slice" at bounding box center [607, 401] width 105 height 17
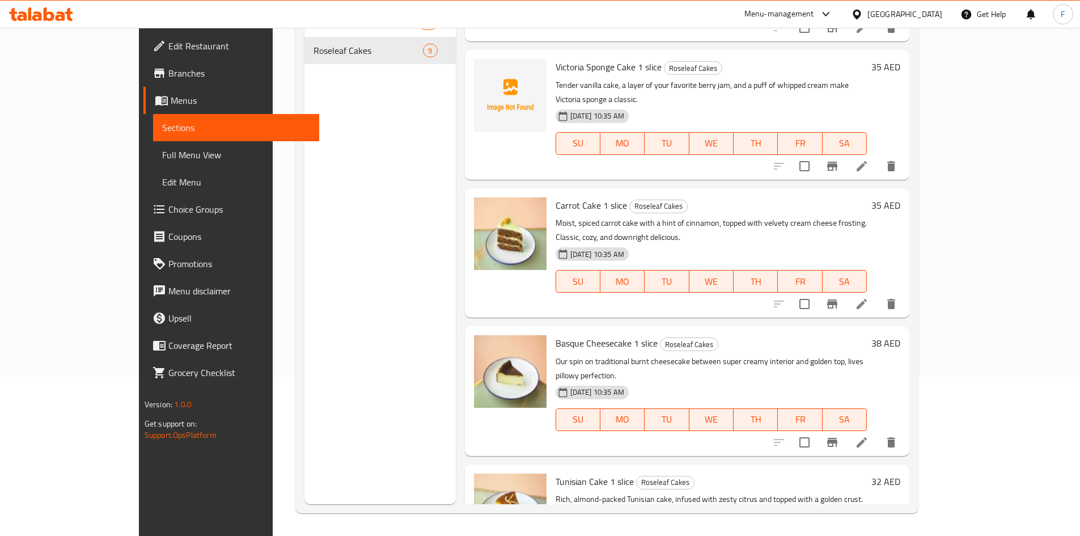
scroll to position [0, 0]
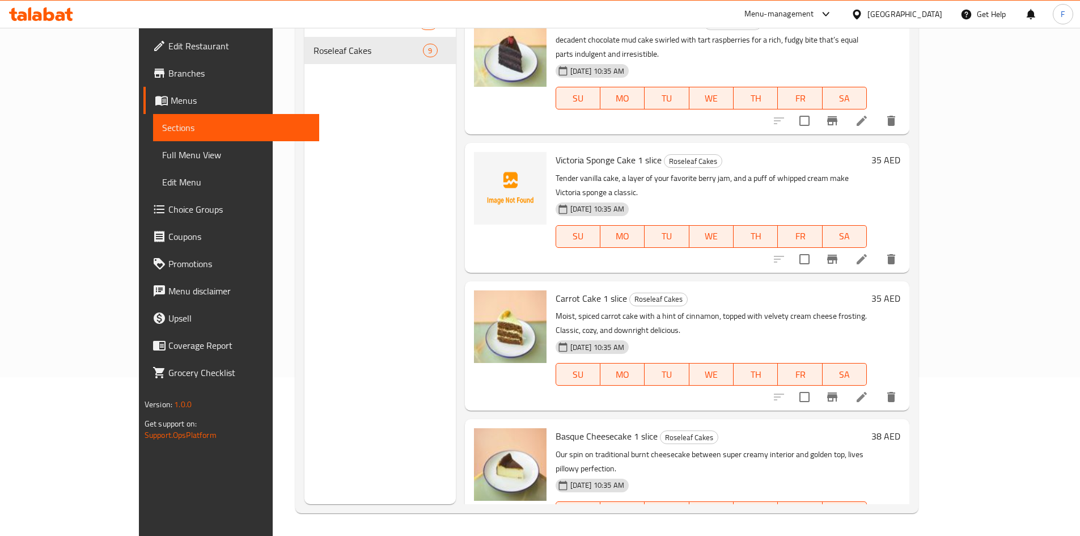
click at [556, 151] on span "Victoria Sponge Cake 1 slice" at bounding box center [608, 159] width 106 height 17
click at [690, 171] on p "Tender vanilla cake, a layer of your favorite berry jam, and a puff of whipped …" at bounding box center [711, 185] width 312 height 28
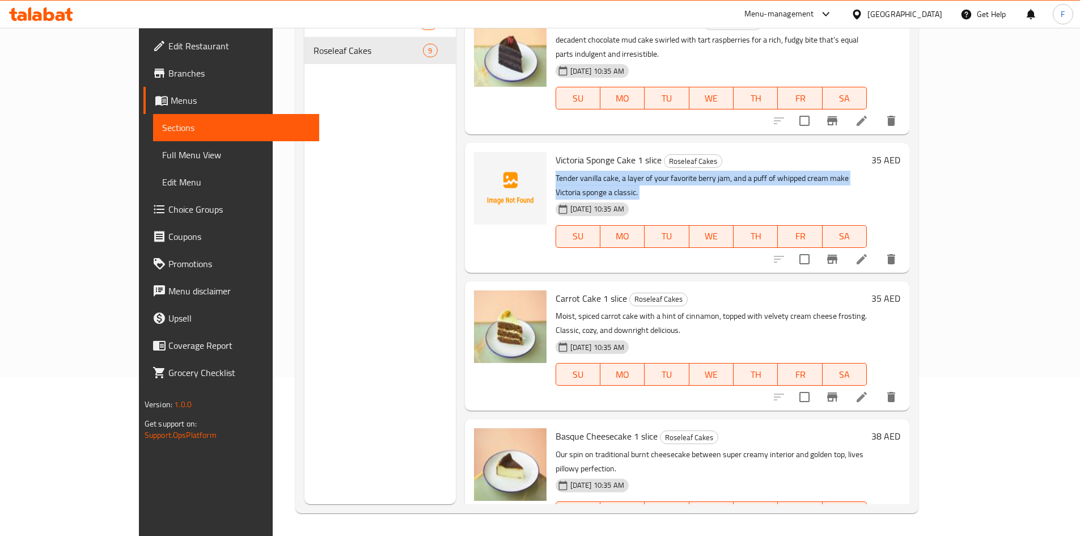
click at [690, 171] on p "Tender vanilla cake, a layer of your favorite berry jam, and a puff of whipped …" at bounding box center [711, 185] width 312 height 28
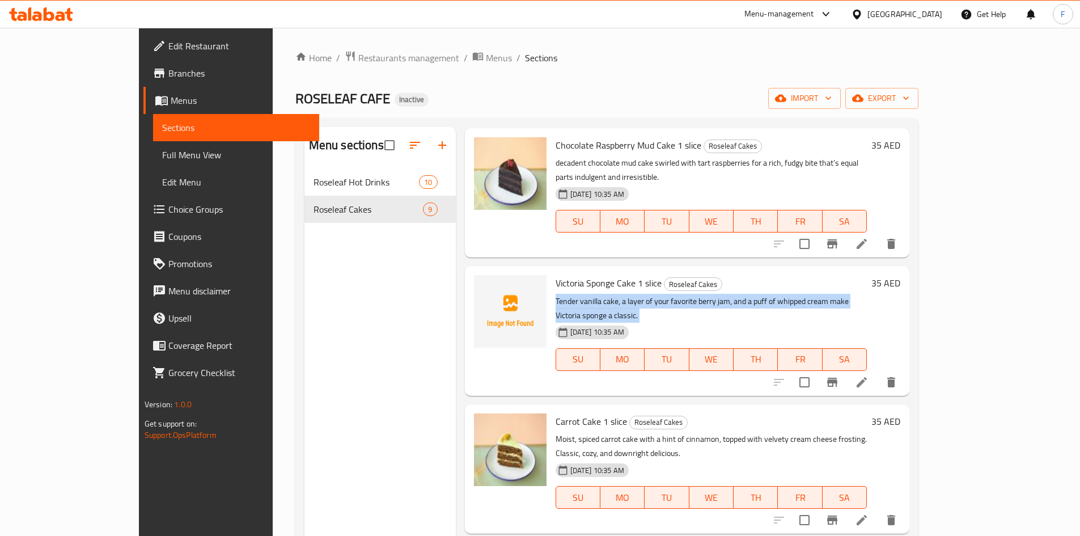
scroll to position [113, 0]
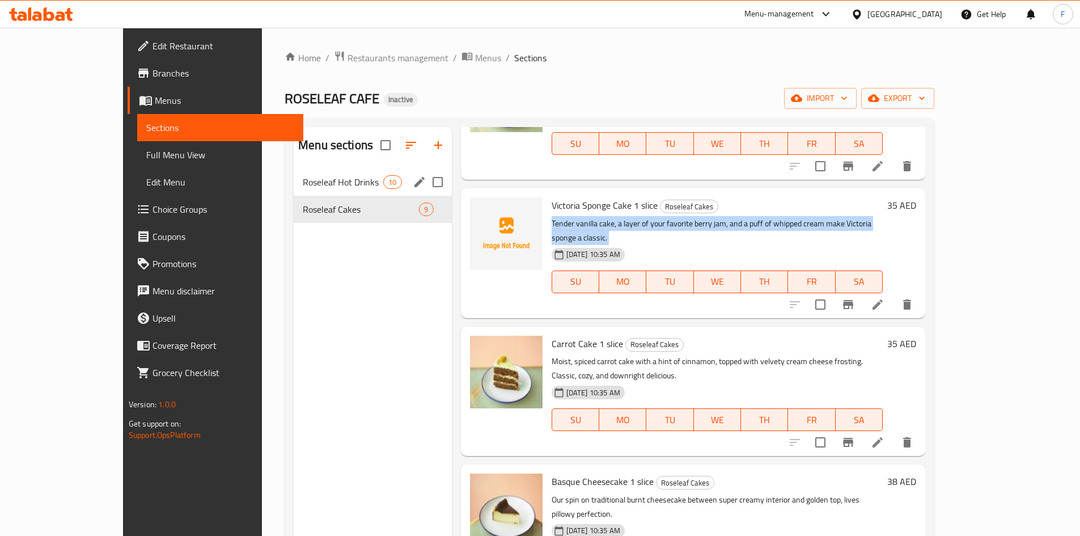
click at [318, 177] on span "Roseleaf Hot Drinks" at bounding box center [343, 182] width 80 height 14
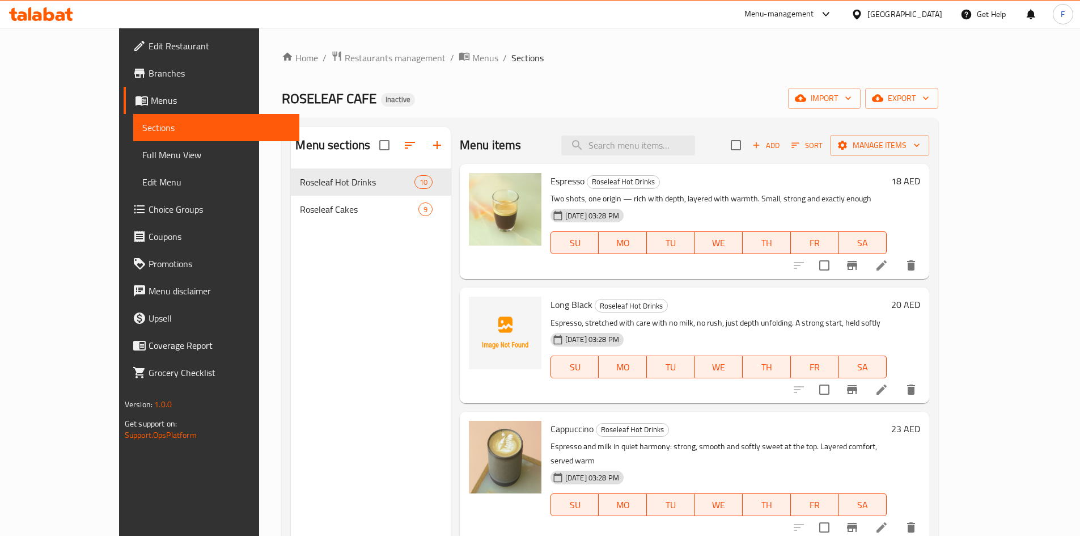
click at [550, 304] on span "Long Black" at bounding box center [571, 304] width 42 height 17
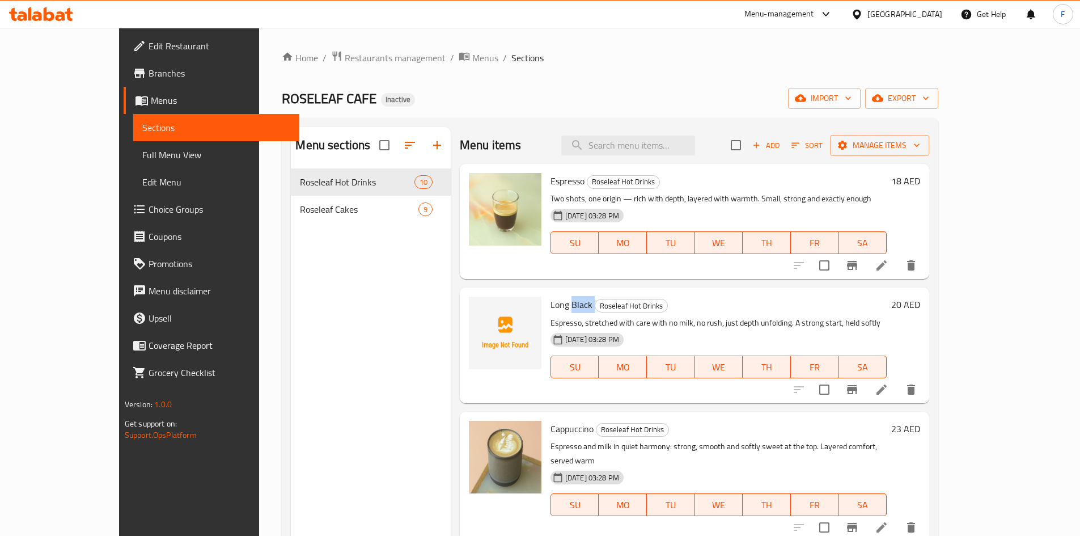
click at [550, 304] on span "Long Black" at bounding box center [571, 304] width 42 height 17
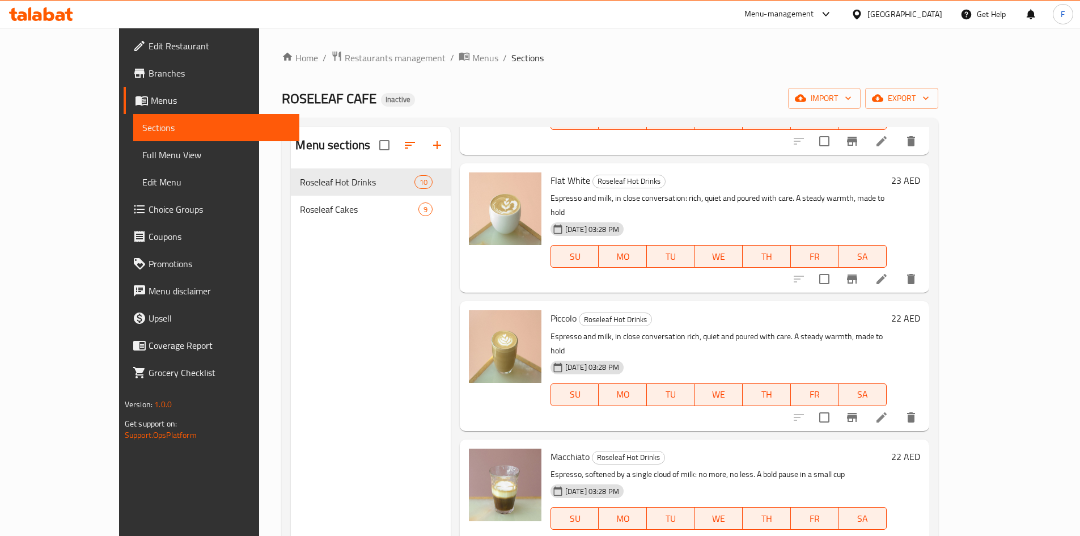
scroll to position [397, 0]
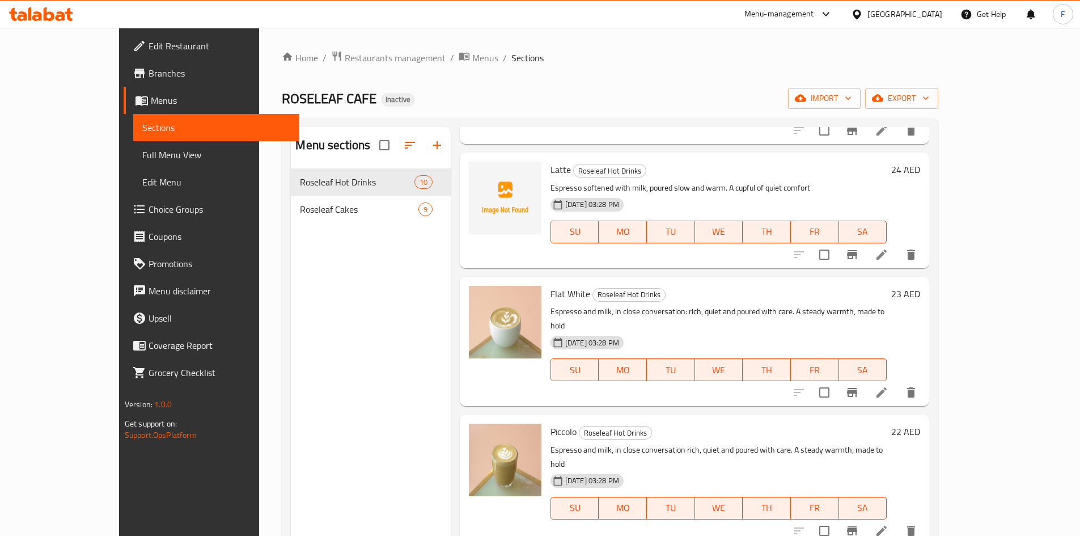
click at [550, 161] on span "Latte" at bounding box center [560, 169] width 20 height 17
click at [754, 277] on div "Flat White Roseleaf Hot Drinks Espresso and milk, in close conversation: rich, …" at bounding box center [694, 341] width 469 height 129
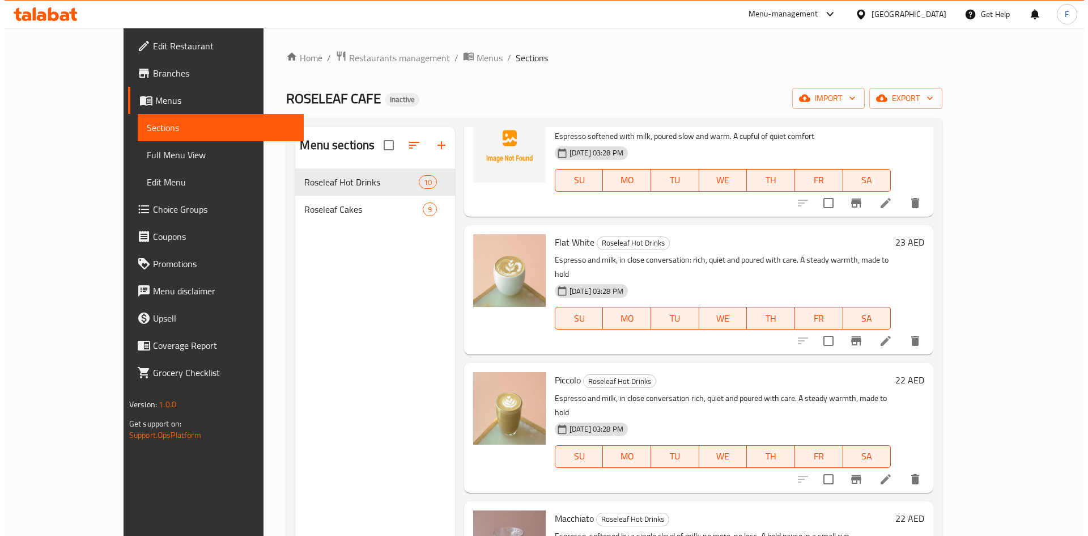
scroll to position [448, 0]
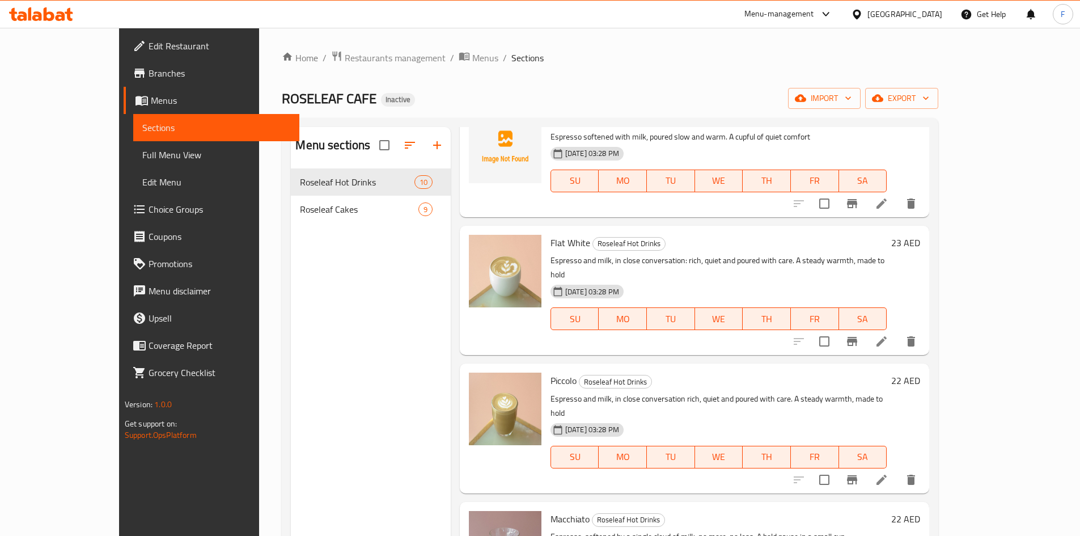
click at [142, 162] on span "Full Menu View" at bounding box center [216, 155] width 148 height 14
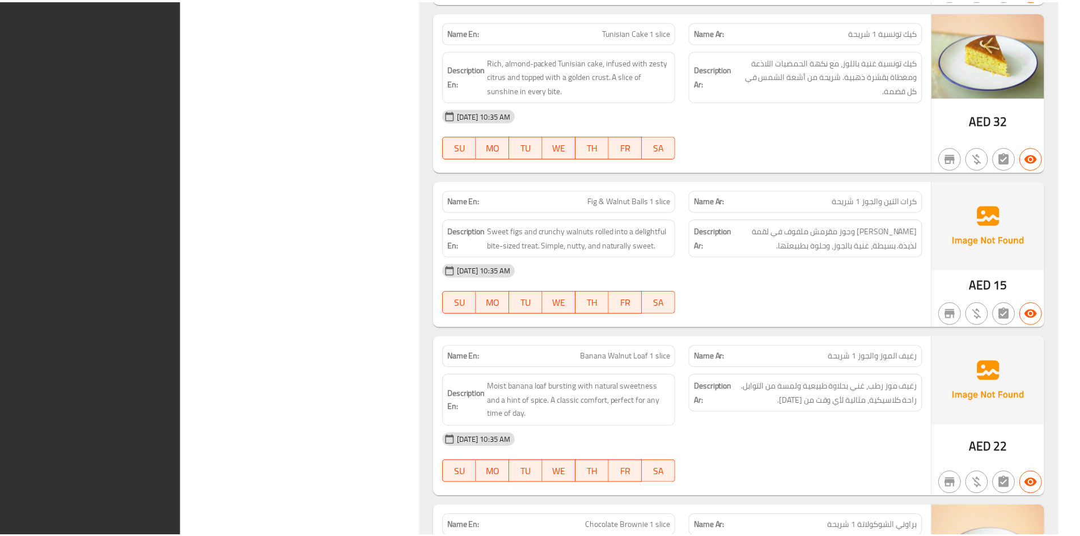
scroll to position [2860, 0]
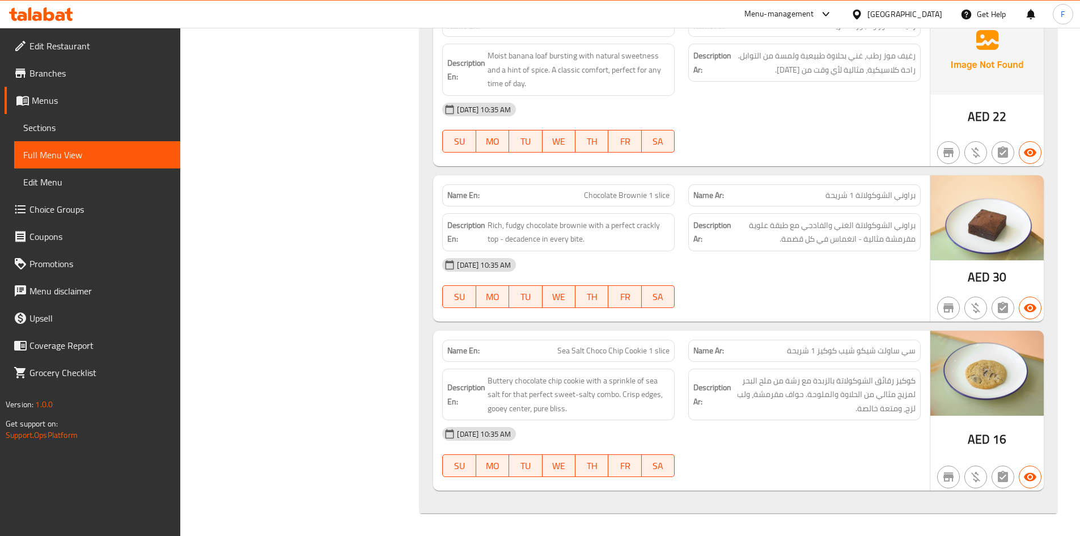
click at [46, 49] on span "Edit Restaurant" at bounding box center [100, 46] width 142 height 14
